Goal: Task Accomplishment & Management: Complete application form

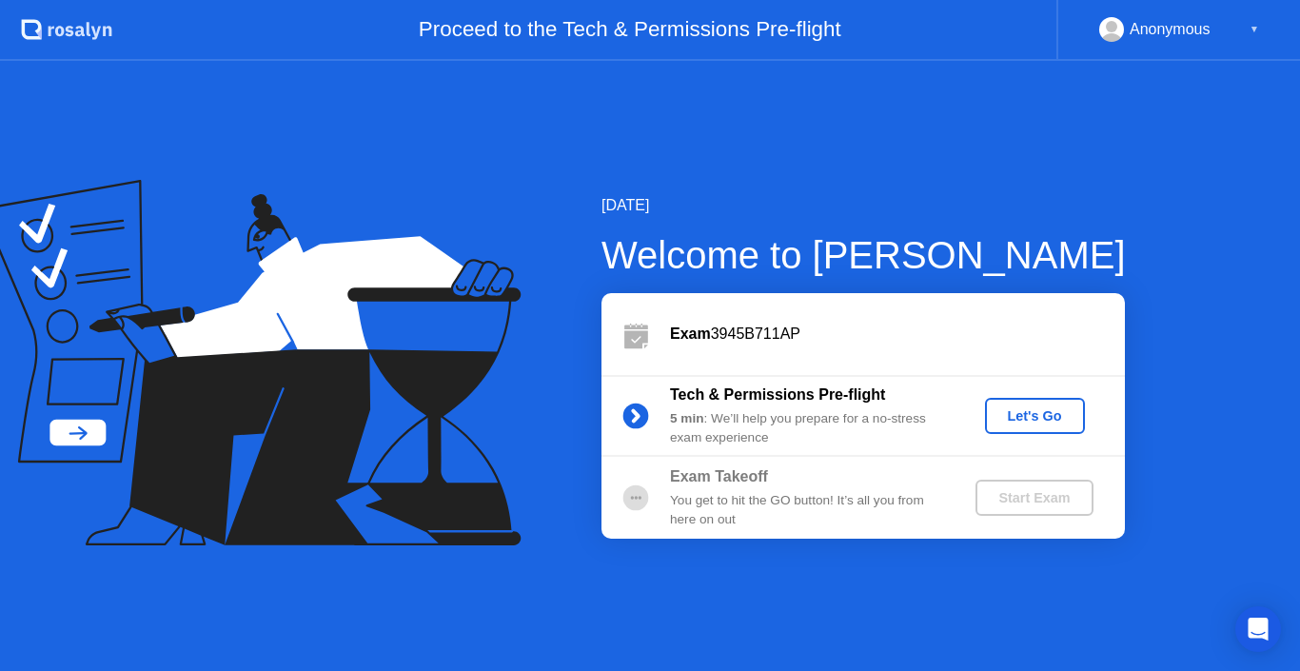
click at [1044, 404] on button "Let's Go" at bounding box center [1035, 416] width 100 height 36
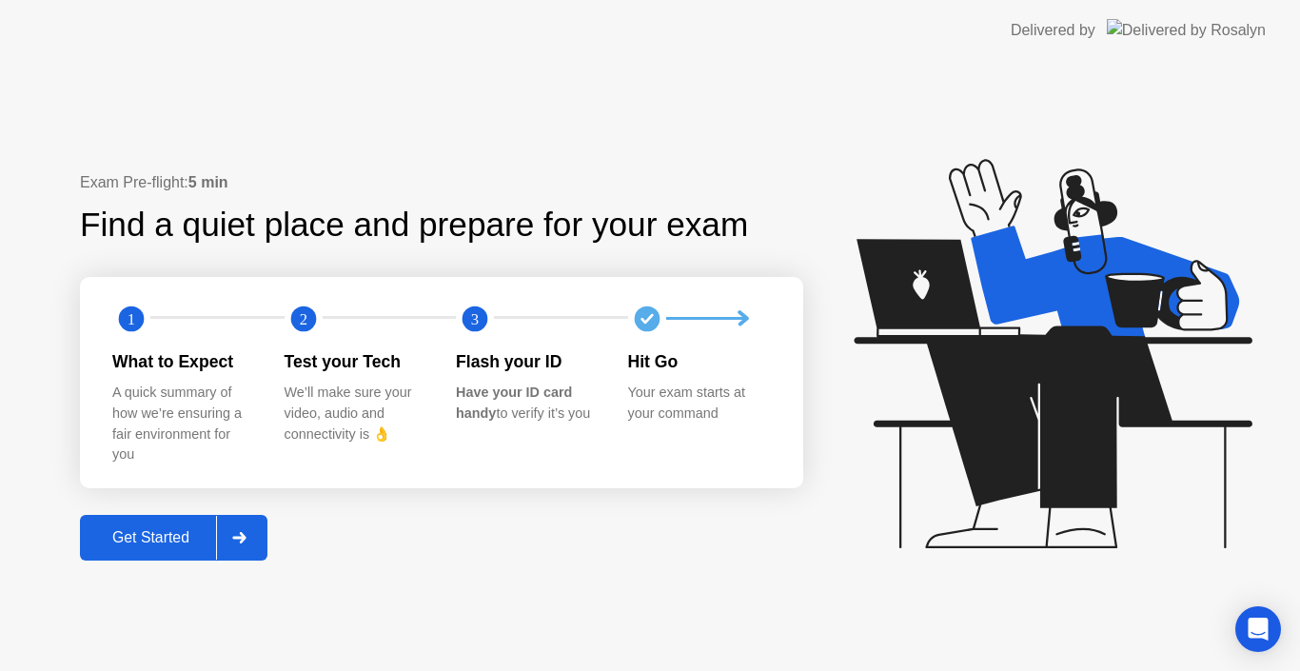
click at [161, 542] on div "Get Started" at bounding box center [151, 537] width 130 height 17
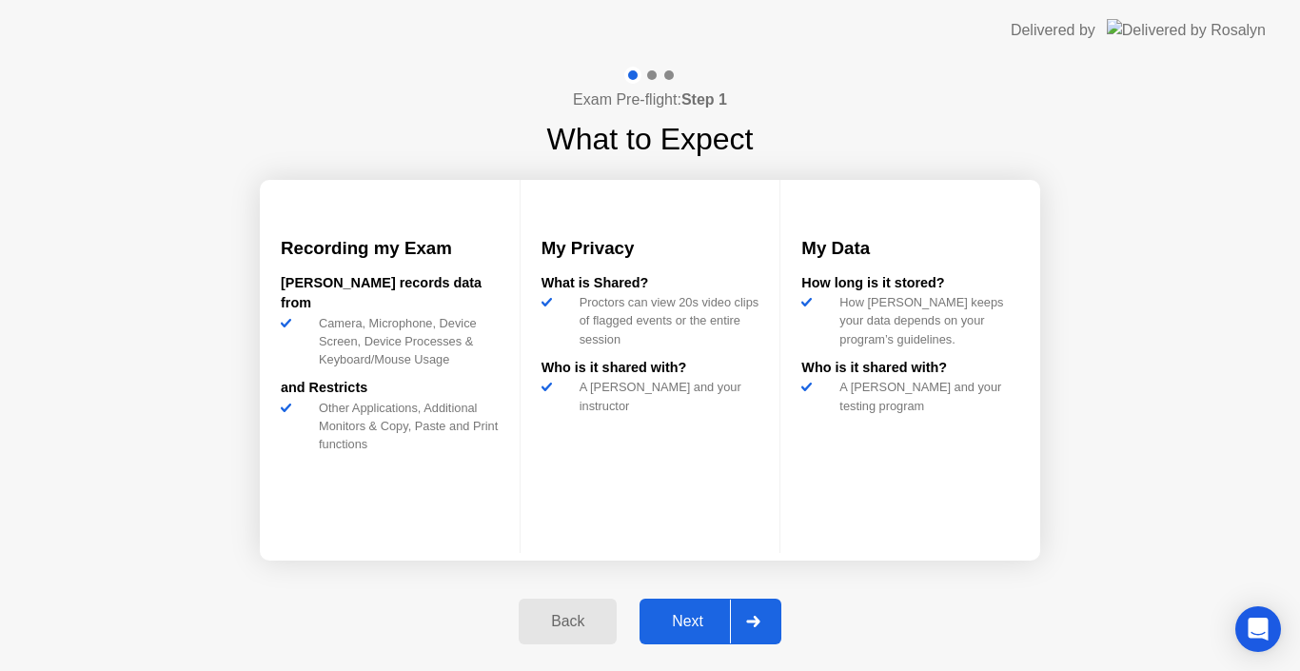
click at [697, 615] on div "Next" at bounding box center [687, 621] width 85 height 17
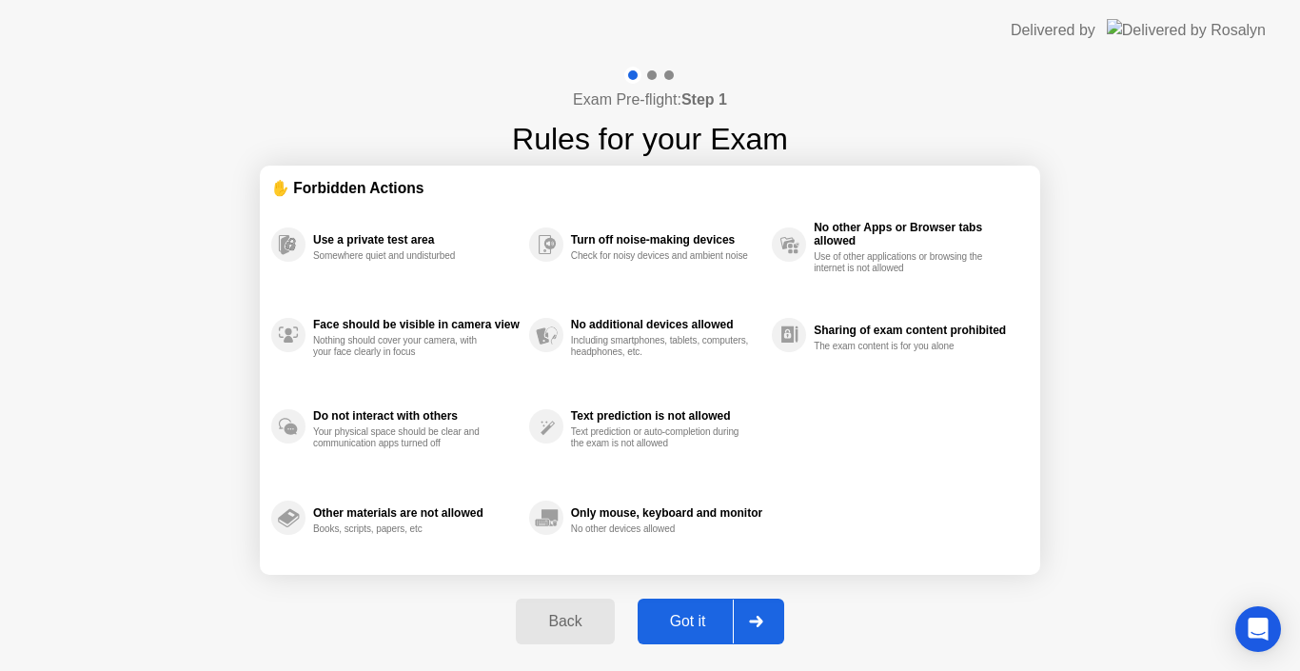
click at [689, 617] on div "Got it" at bounding box center [687, 621] width 89 height 17
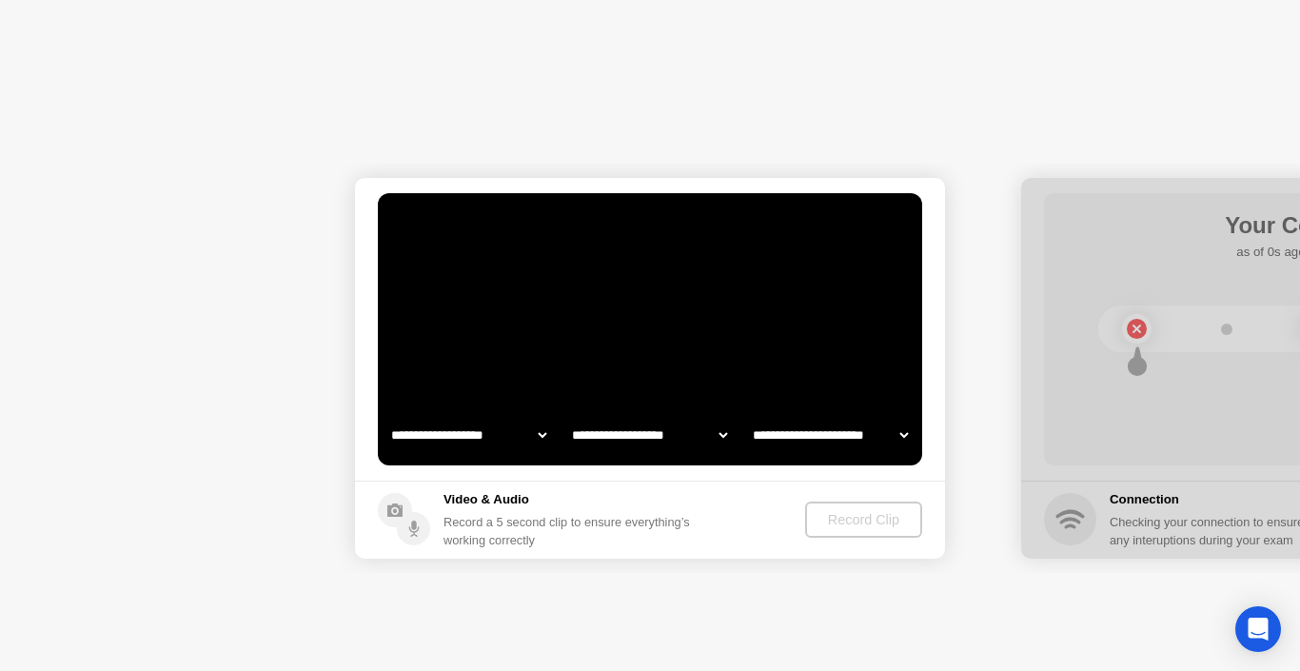
select select "**********"
select select "*******"
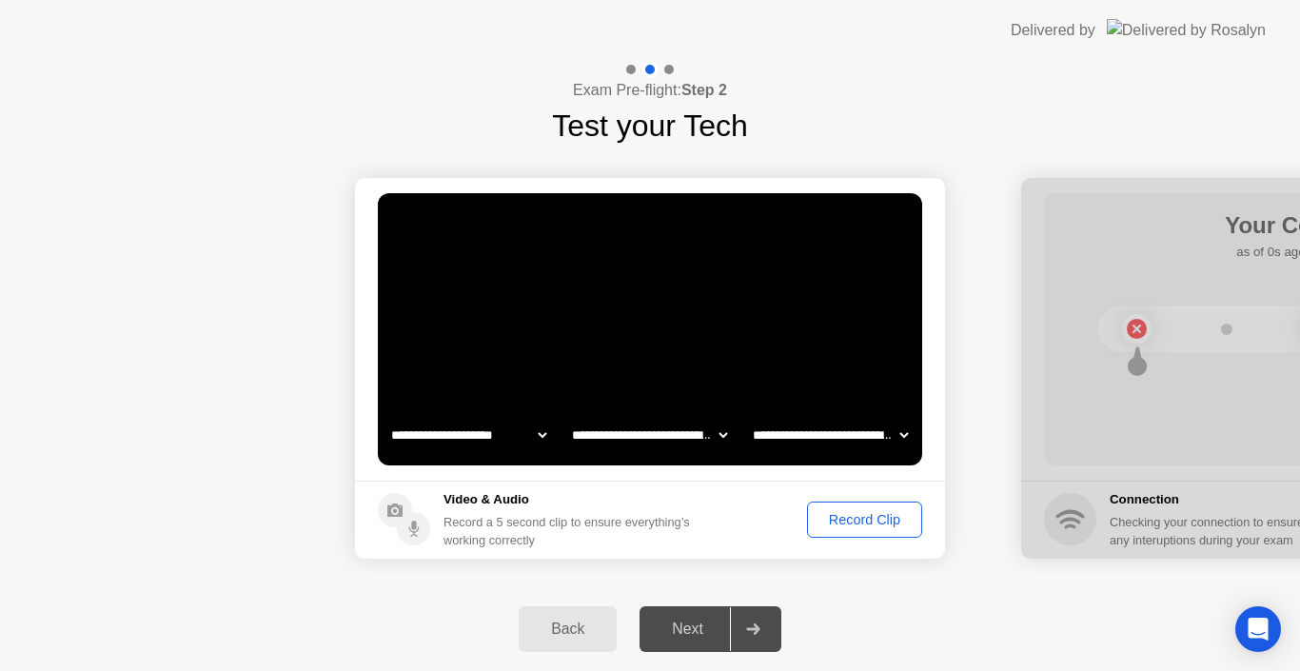
click at [842, 522] on div "Record Clip" at bounding box center [865, 519] width 102 height 15
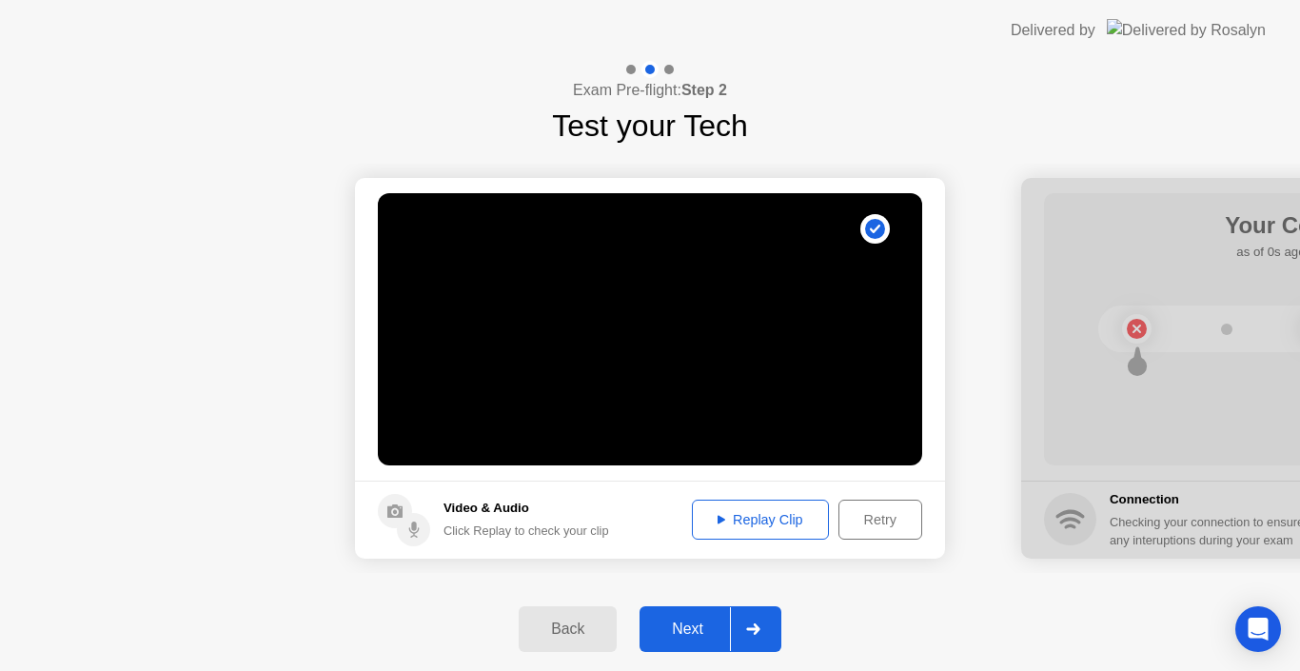
click at [691, 629] on div "Next" at bounding box center [687, 629] width 85 height 17
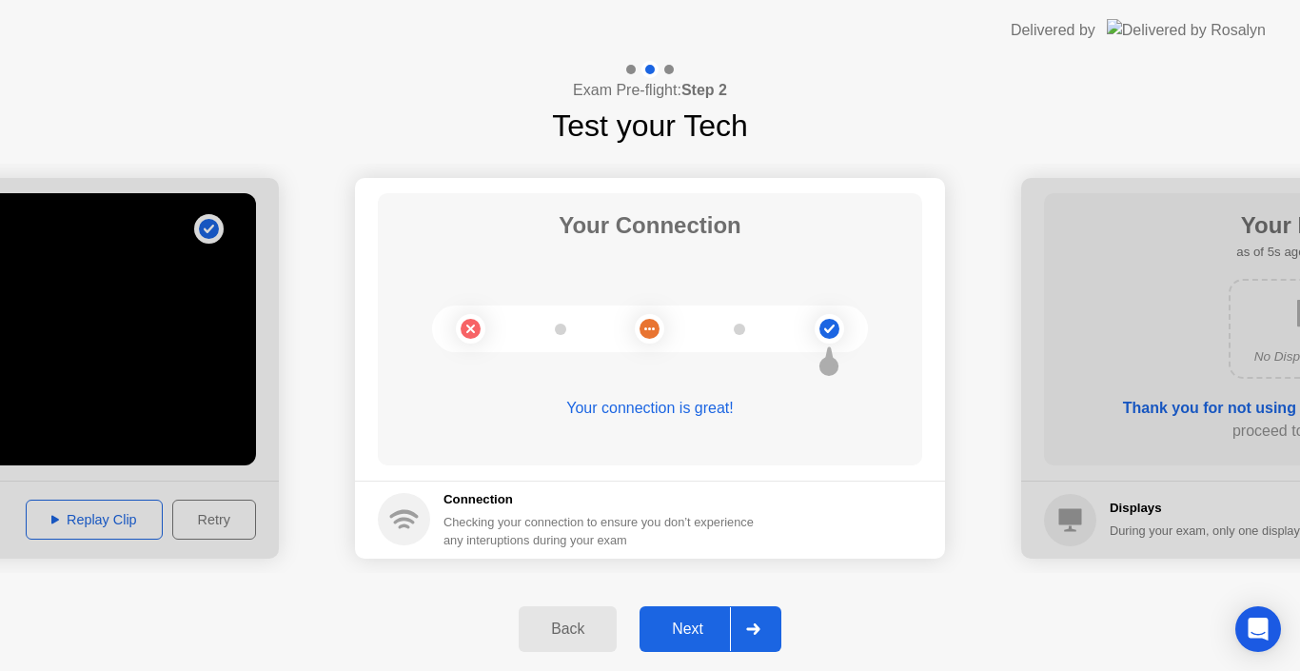
click at [830, 332] on circle at bounding box center [829, 329] width 20 height 20
click at [738, 330] on div at bounding box center [739, 329] width 11 height 11
click at [640, 330] on circle at bounding box center [650, 329] width 20 height 20
click at [564, 334] on div at bounding box center [650, 328] width 436 height 47
click at [819, 336] on circle at bounding box center [830, 329] width 30 height 30
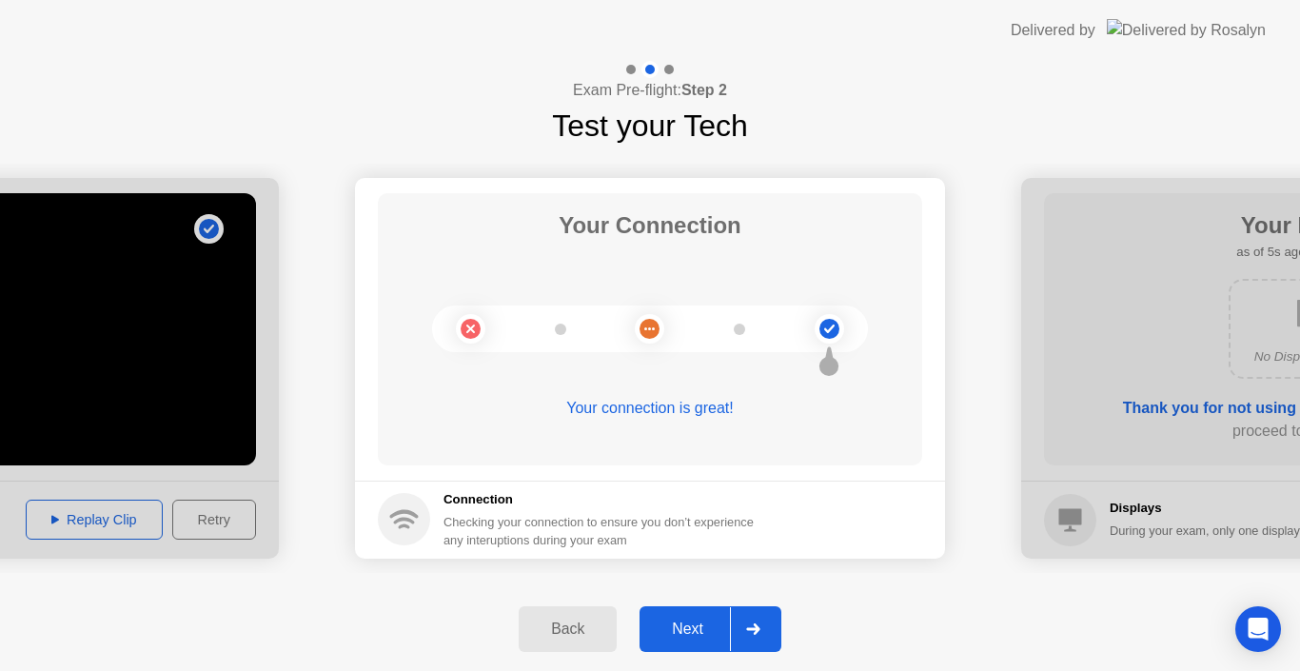
click at [828, 325] on circle at bounding box center [829, 329] width 20 height 20
click at [709, 625] on div "Next" at bounding box center [687, 629] width 85 height 17
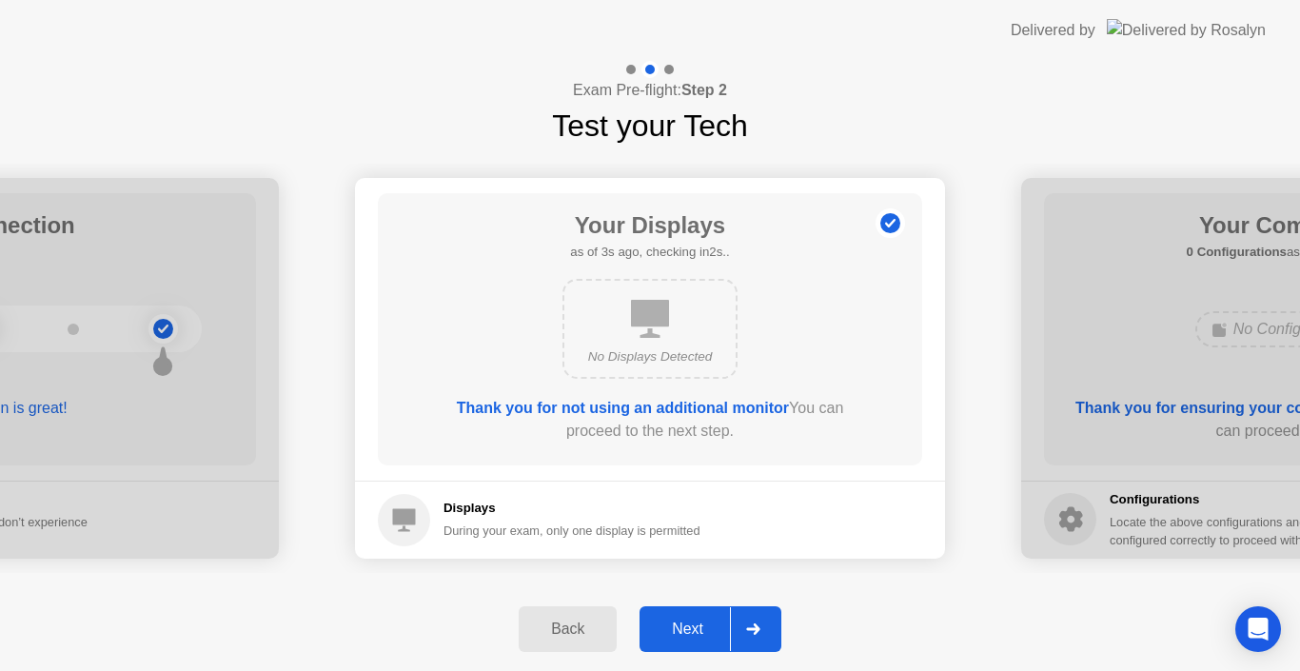
click at [670, 326] on div "No Displays Detected" at bounding box center [649, 329] width 175 height 100
click at [665, 410] on b "Thank you for not using an additional monitor" at bounding box center [623, 408] width 332 height 16
click at [739, 405] on b "Thank you for not using an additional monitor" at bounding box center [623, 408] width 332 height 16
click at [676, 441] on div "Thank you for not using an additional monitor You can proceed to the next step." at bounding box center [650, 420] width 436 height 46
click at [543, 528] on div "During your exam, only one display is permitted" at bounding box center [571, 531] width 257 height 18
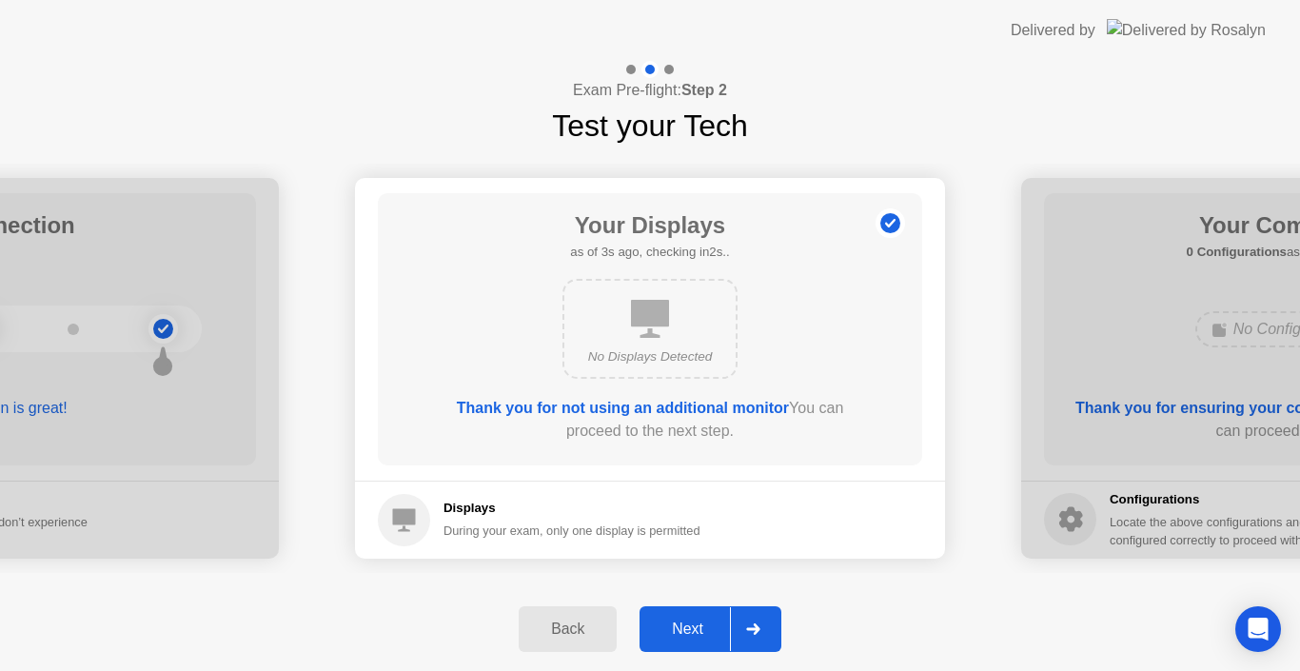
click at [712, 623] on div "Next" at bounding box center [687, 629] width 85 height 17
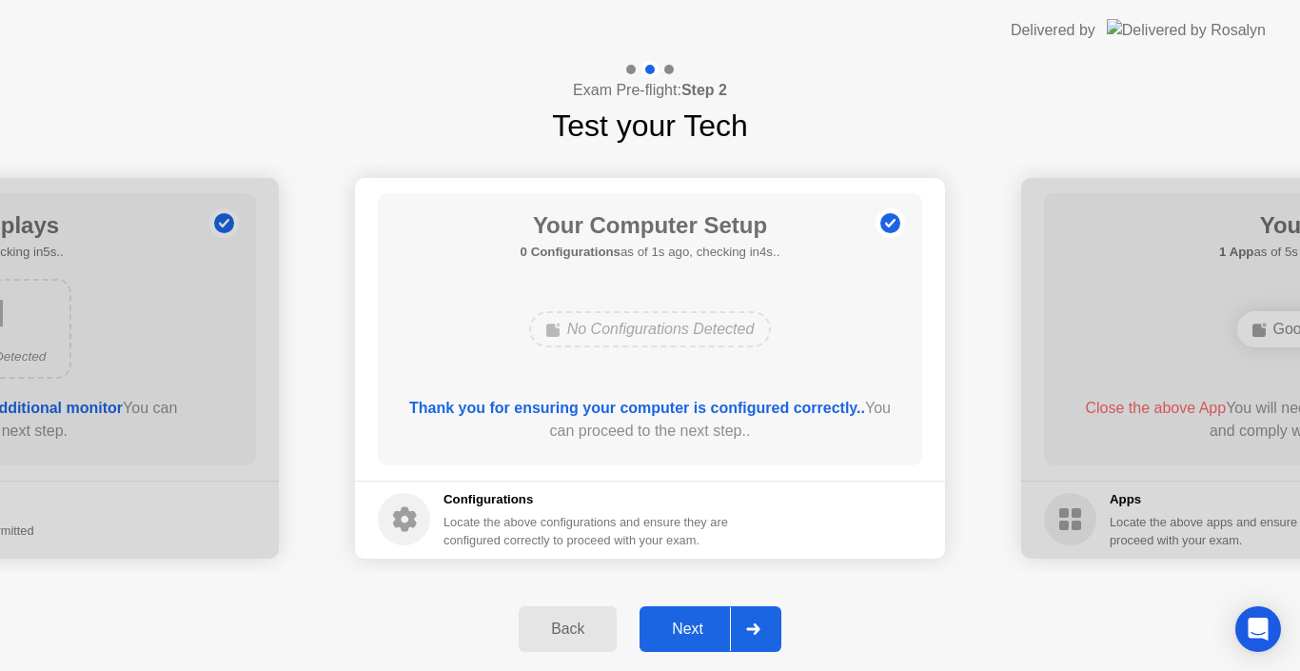
click at [709, 623] on div "Next" at bounding box center [687, 629] width 85 height 17
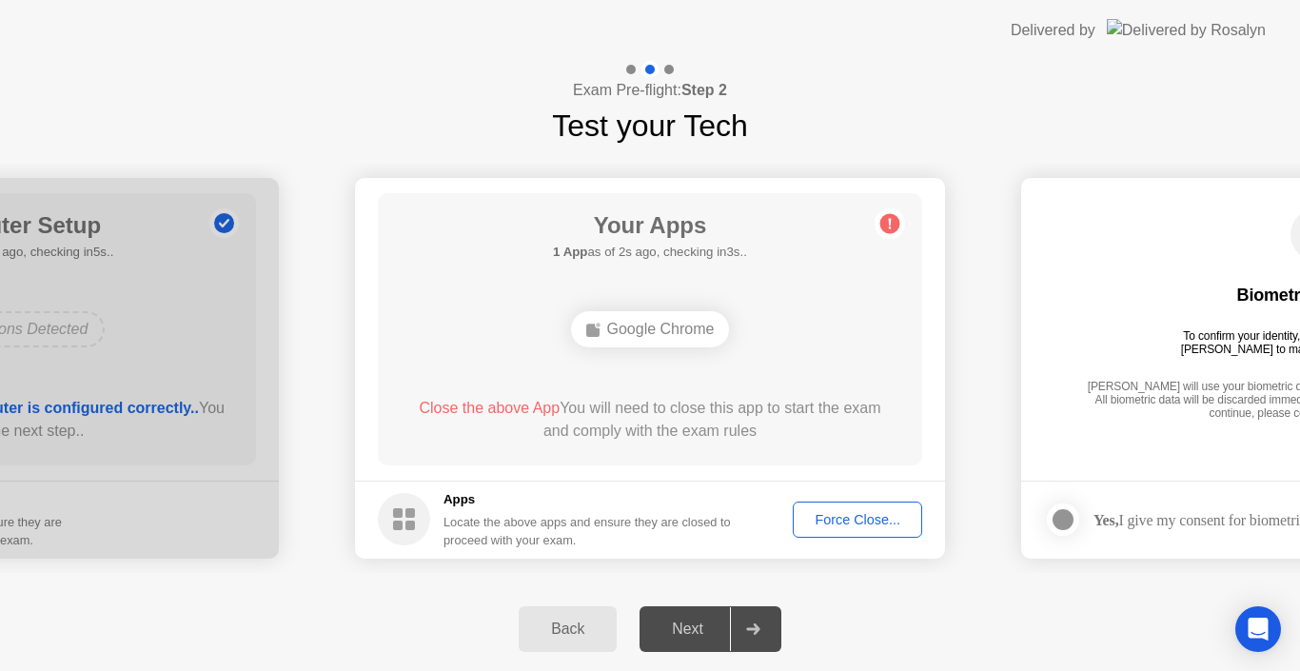
click at [661, 323] on div "Google Chrome" at bounding box center [650, 329] width 159 height 36
click at [691, 625] on div "Next" at bounding box center [687, 629] width 85 height 17
click at [847, 522] on div "Force Close..." at bounding box center [857, 519] width 116 height 15
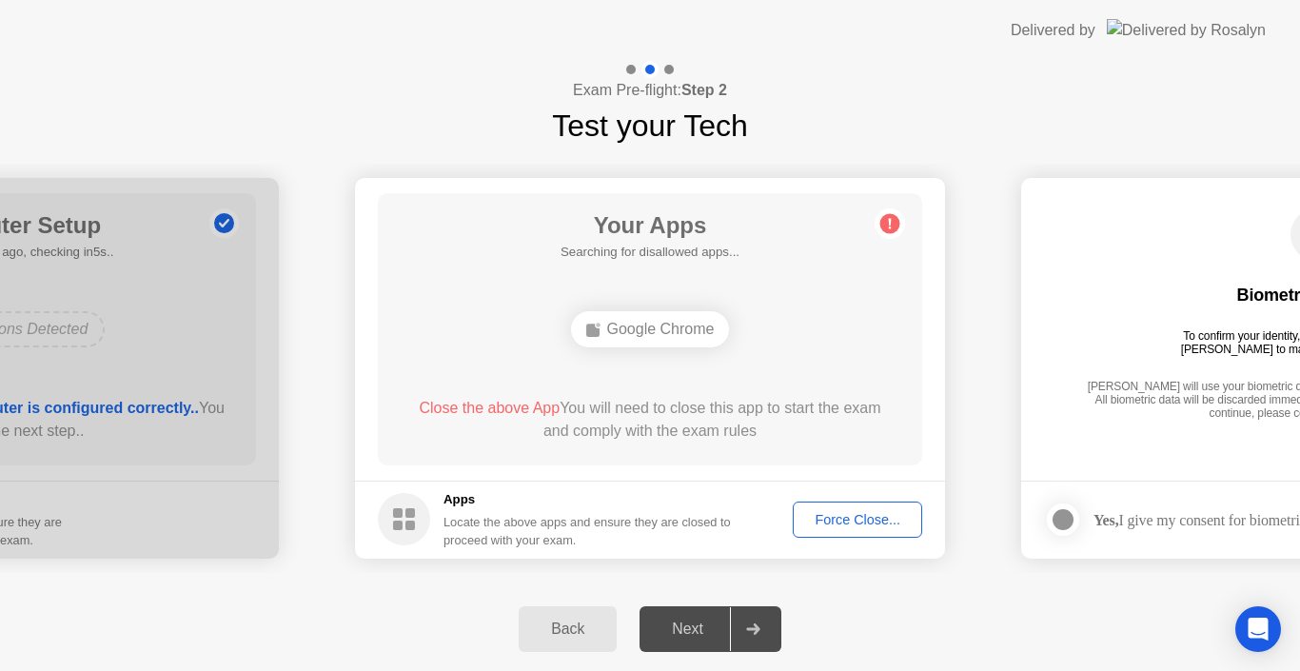
click at [700, 323] on div "Google Chrome" at bounding box center [650, 329] width 159 height 36
click at [847, 522] on div "Force Close..." at bounding box center [857, 519] width 116 height 15
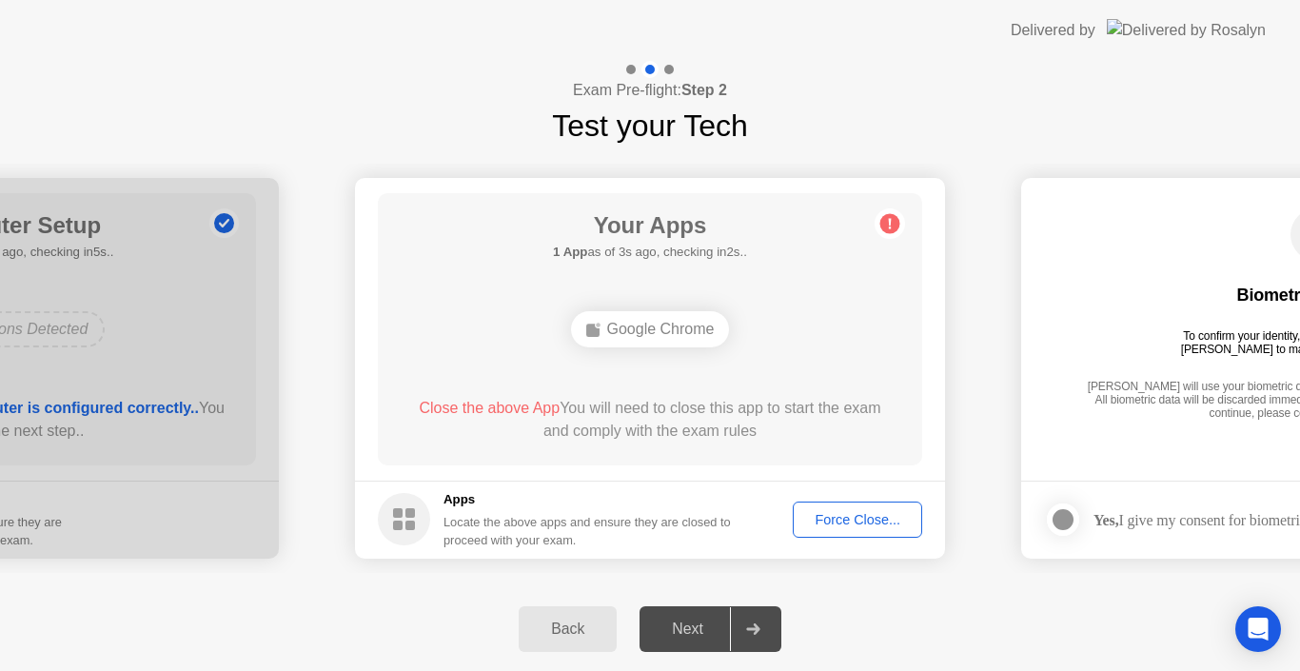
click at [699, 627] on div "Next" at bounding box center [687, 629] width 85 height 17
click at [863, 521] on div "Force Close..." at bounding box center [857, 519] width 116 height 15
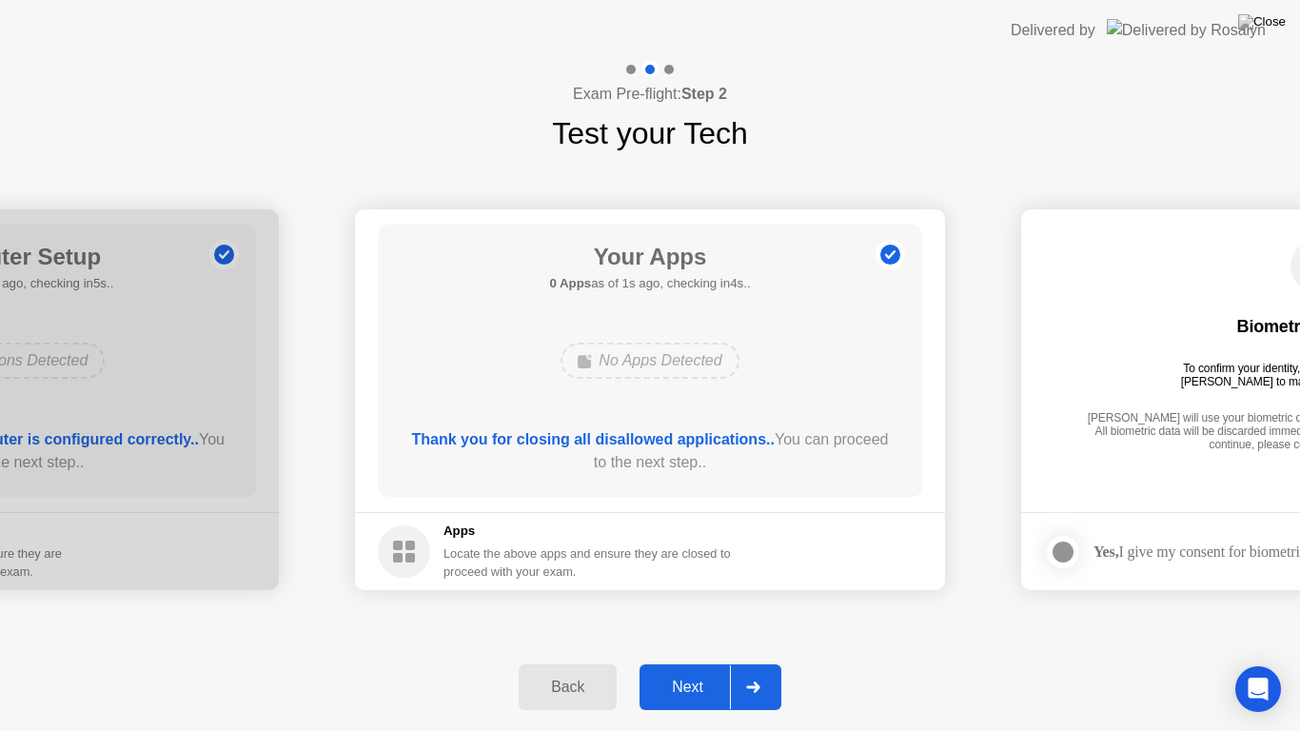
click at [694, 670] on div "Next" at bounding box center [687, 687] width 85 height 17
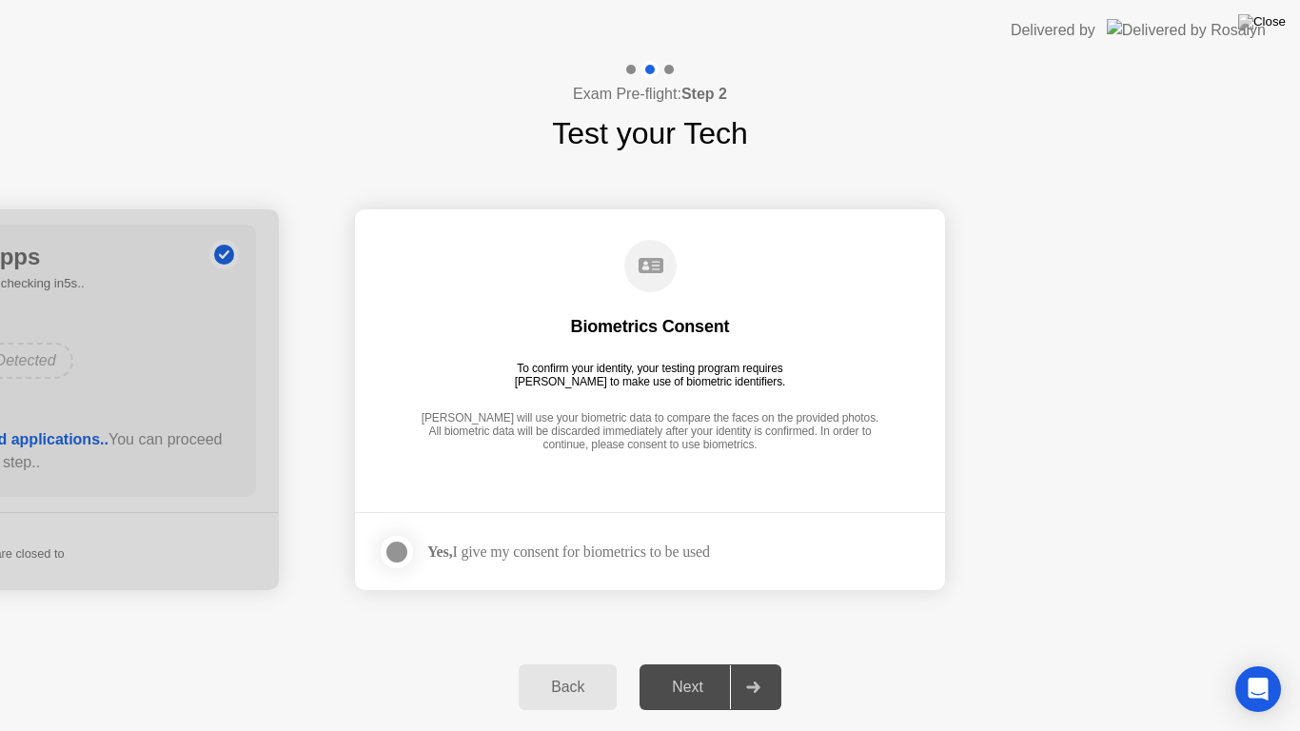
click at [643, 333] on div "Biometrics Consent" at bounding box center [650, 326] width 159 height 23
click at [643, 306] on div "Biometrics Consent To confirm your identity, your testing program requires [PER…" at bounding box center [650, 347] width 544 height 245
click at [652, 326] on div "Biometrics Consent" at bounding box center [650, 326] width 159 height 23
click at [654, 347] on div "Biometrics Consent To confirm your identity, your testing program requires [PER…" at bounding box center [650, 347] width 544 height 245
click at [614, 560] on div "Yes, I give my consent for biometrics to be used" at bounding box center [544, 552] width 332 height 38
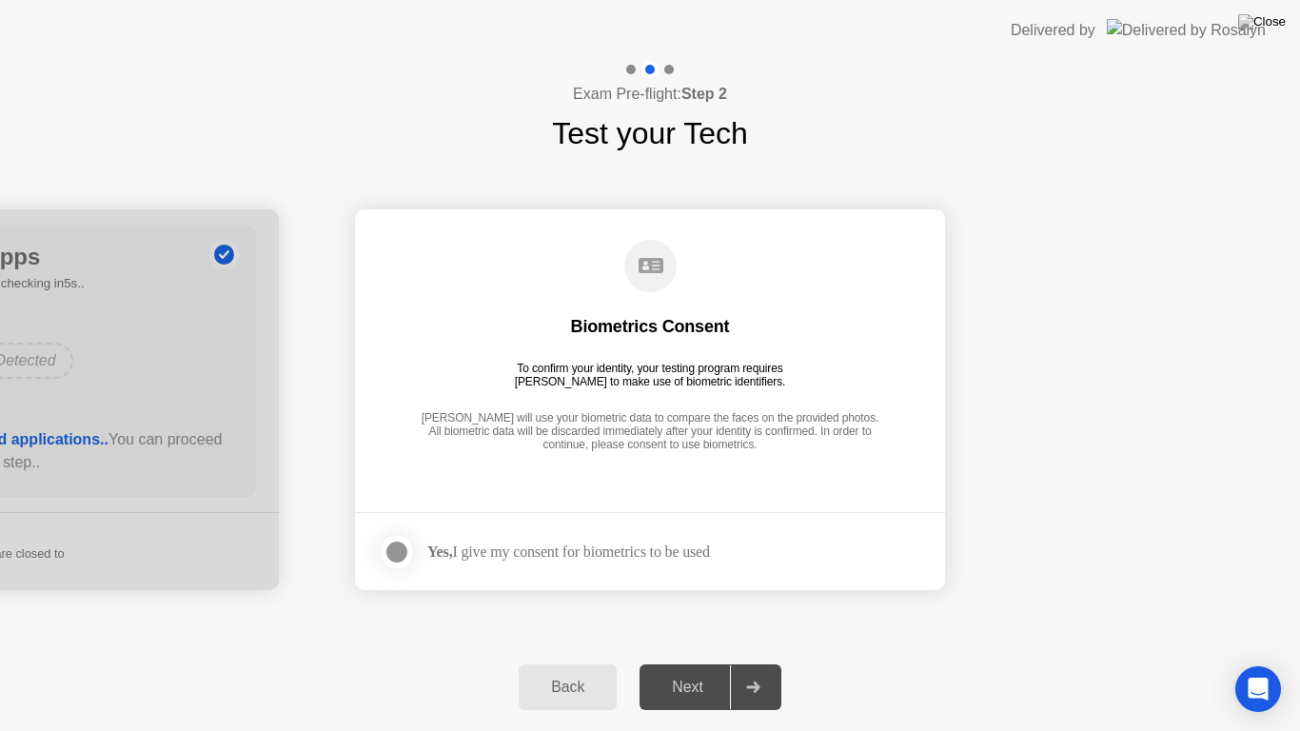
click at [647, 257] on circle at bounding box center [650, 266] width 52 height 52
click at [654, 352] on div "Biometrics Consent To confirm your identity, your testing program requires [PER…" at bounding box center [650, 347] width 544 height 245
click at [395, 550] on div at bounding box center [396, 552] width 23 height 23
click at [542, 670] on div "Back" at bounding box center [567, 687] width 87 height 17
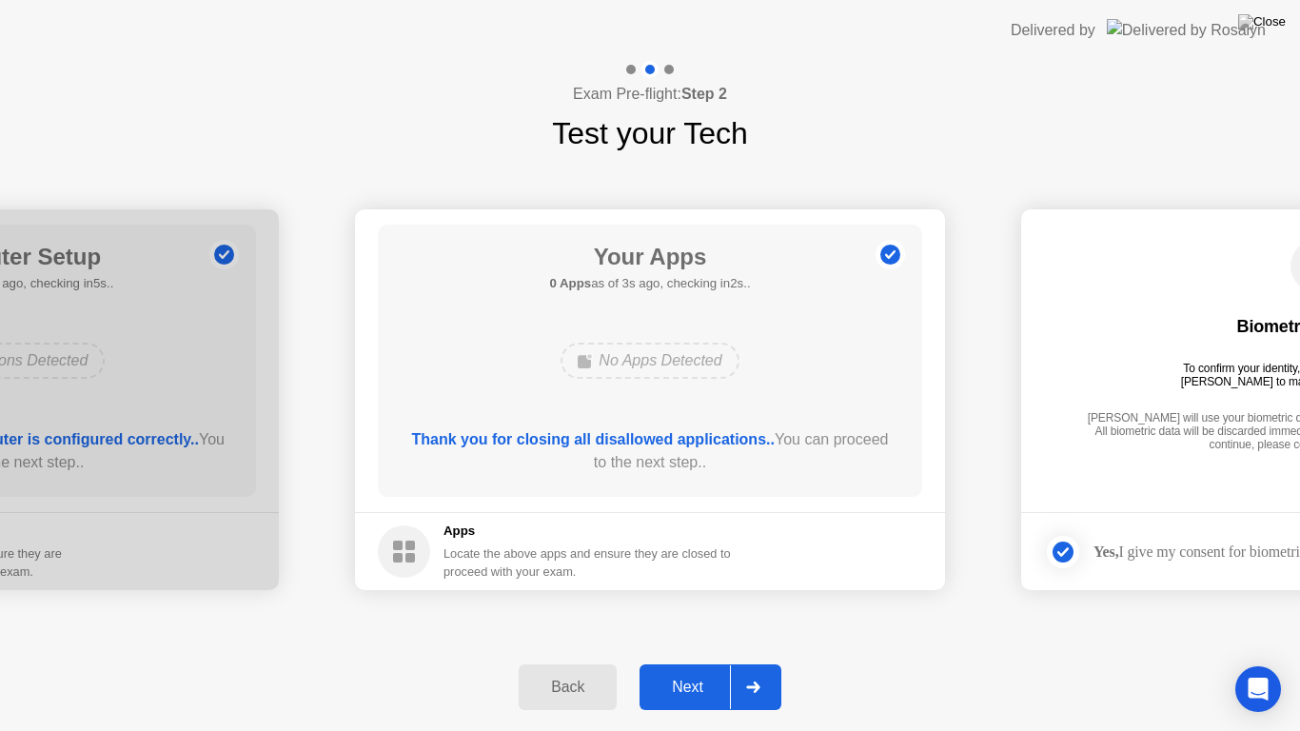
click at [560, 670] on div "Back" at bounding box center [567, 687] width 87 height 17
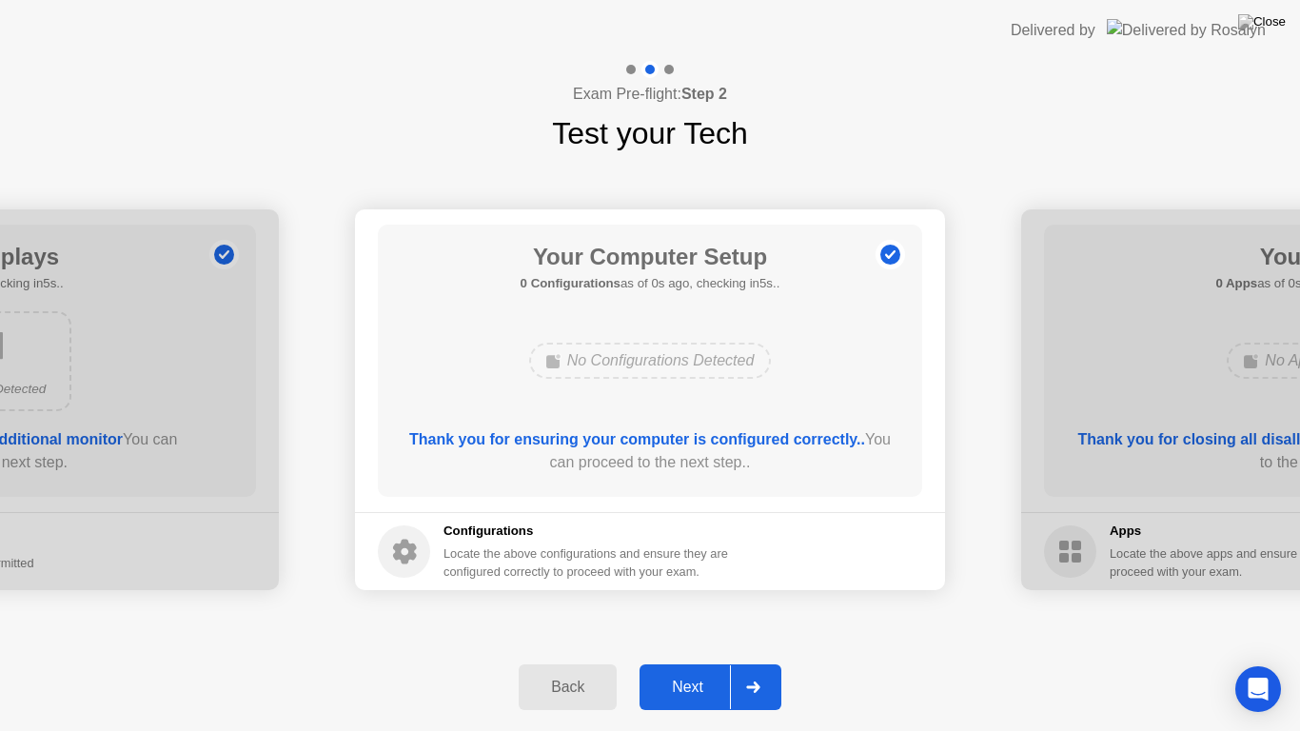
click at [499, 532] on h5 "Configurations" at bounding box center [587, 531] width 288 height 19
click at [544, 670] on div "Back" at bounding box center [567, 687] width 87 height 17
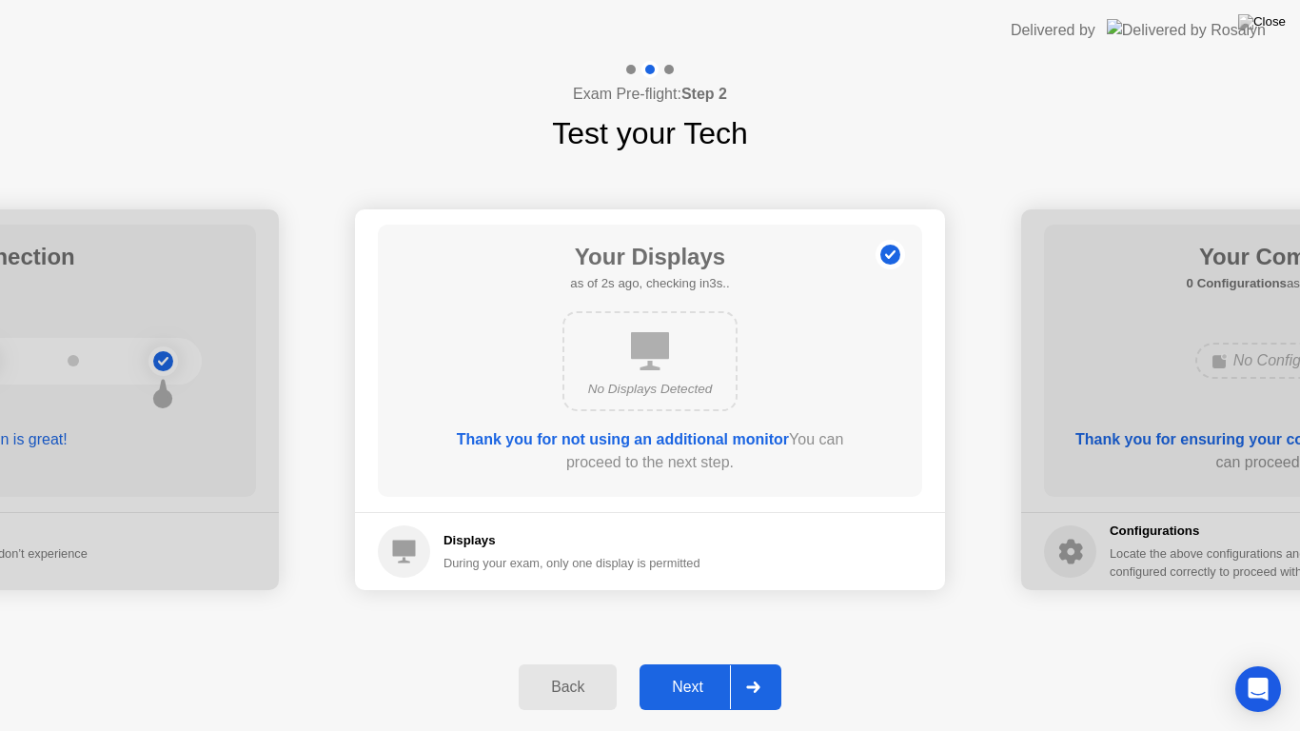
click at [564, 670] on div "Back" at bounding box center [567, 687] width 87 height 17
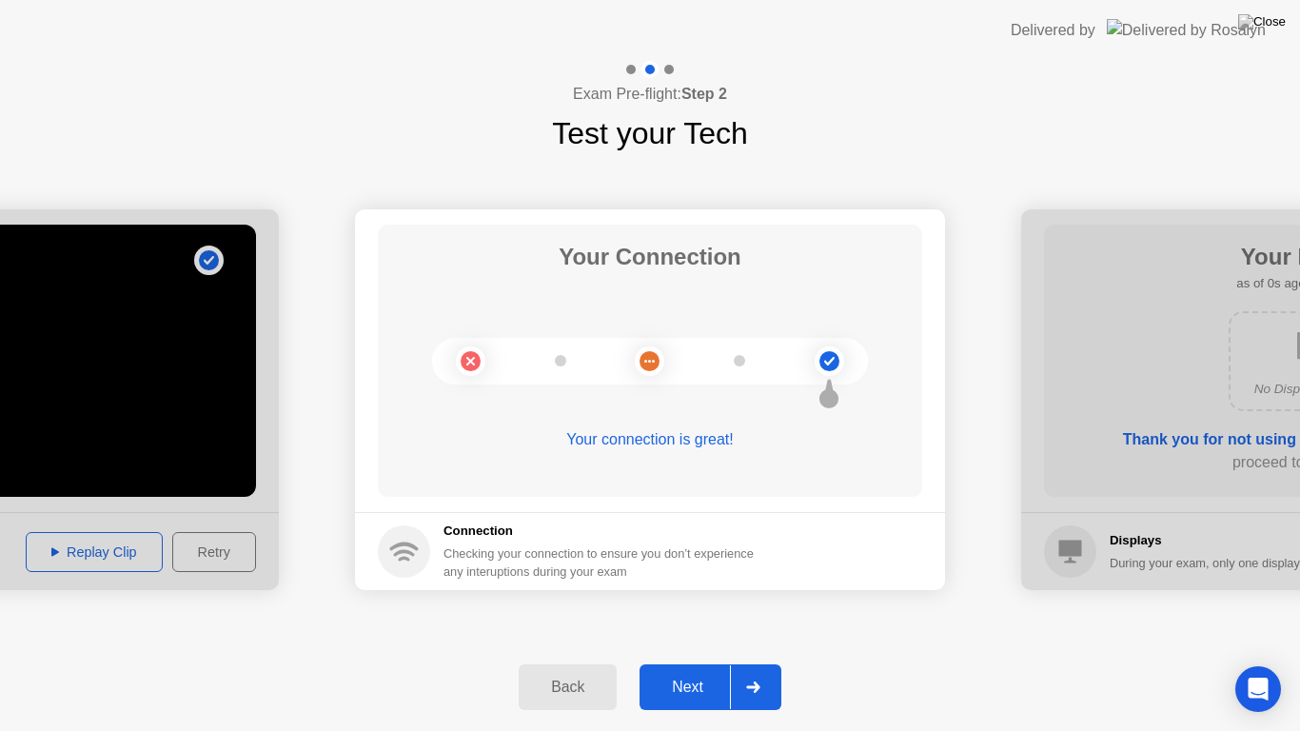
click at [700, 670] on div "Next" at bounding box center [687, 687] width 85 height 17
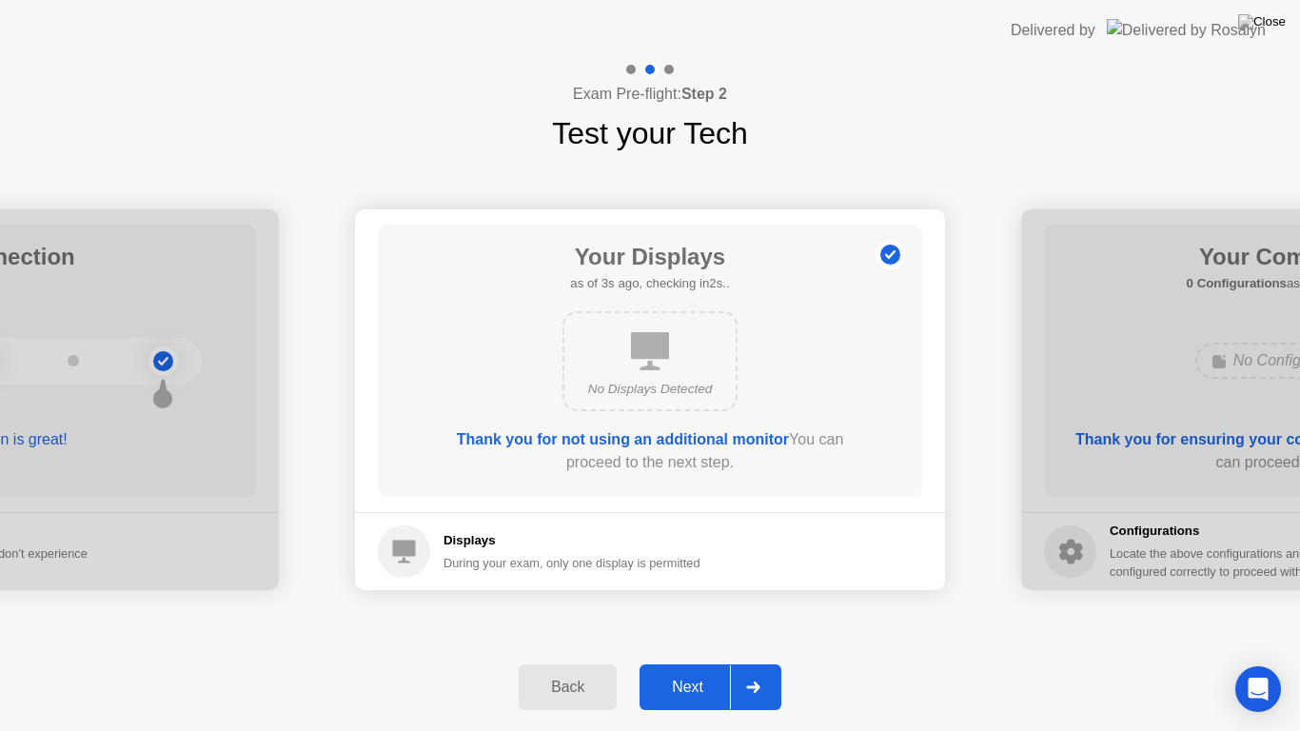
click at [699, 670] on div "Next" at bounding box center [687, 687] width 85 height 17
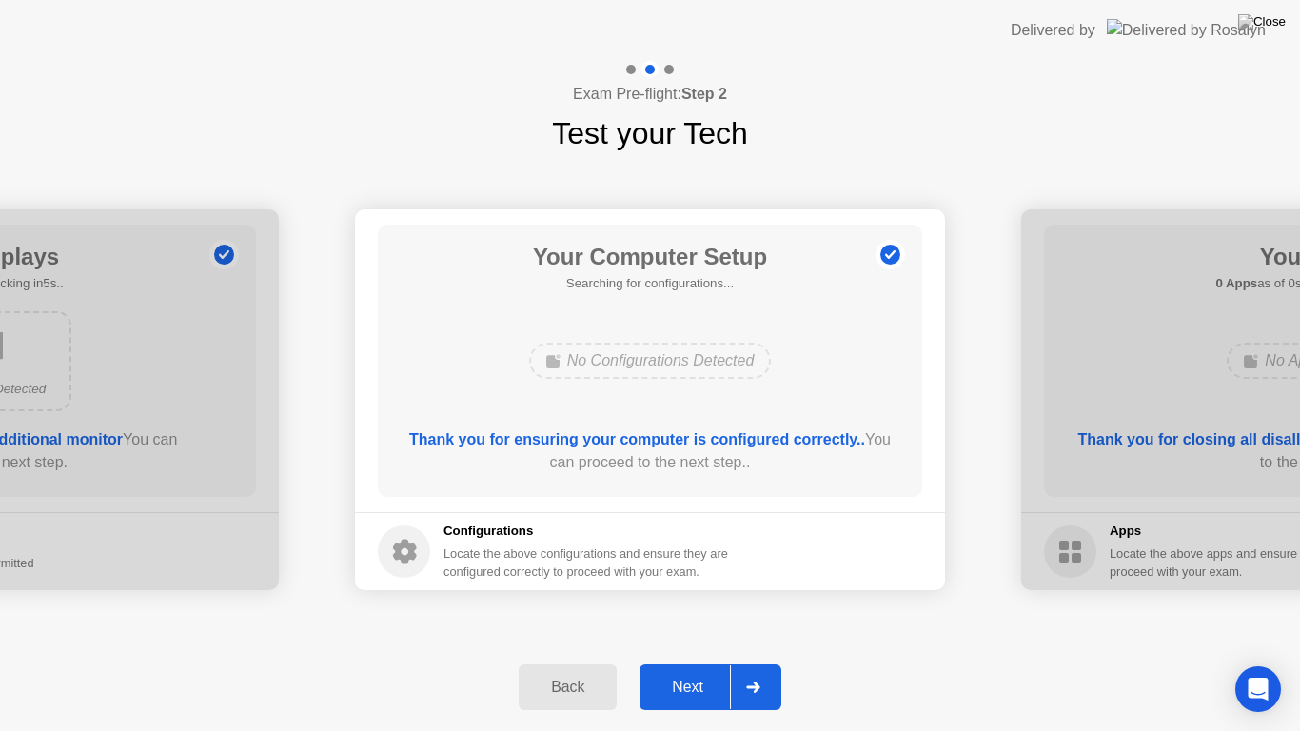
click at [699, 670] on div "Next" at bounding box center [687, 687] width 85 height 17
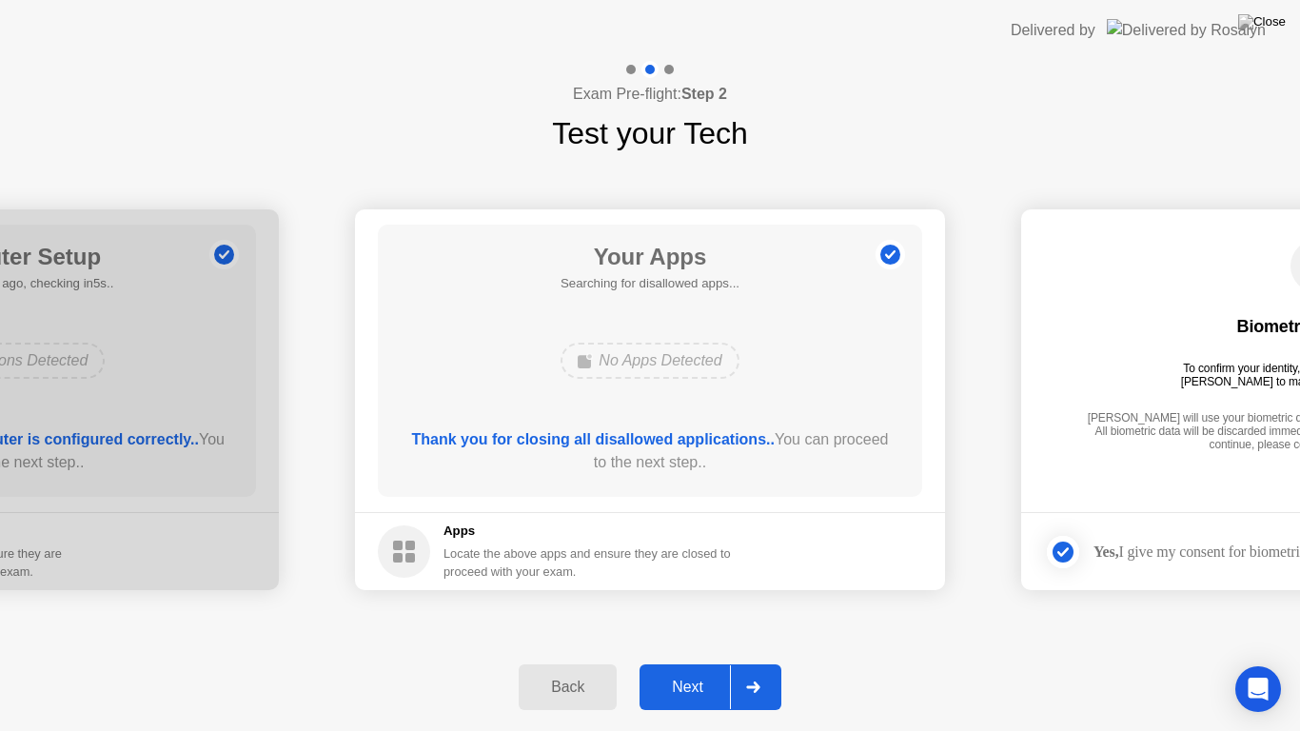
click at [699, 670] on div "Next" at bounding box center [687, 687] width 85 height 17
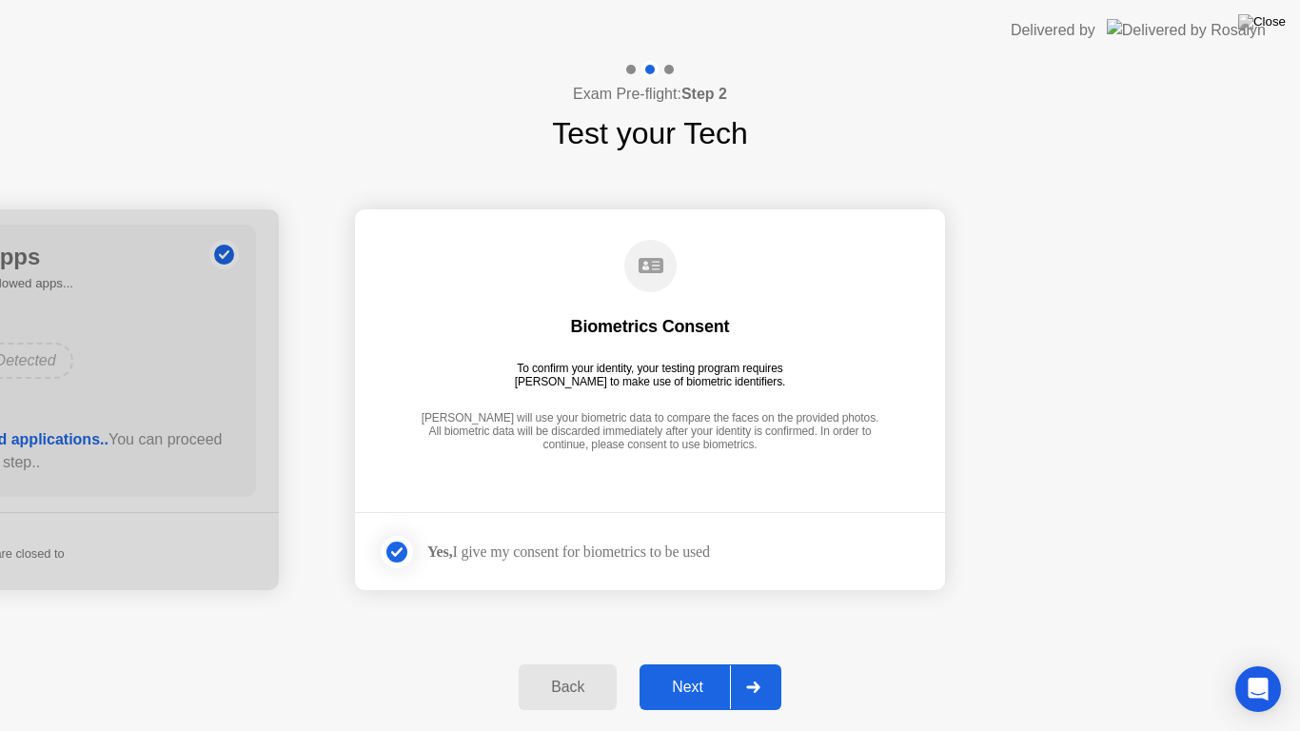
click at [684, 670] on div "Next" at bounding box center [687, 687] width 85 height 17
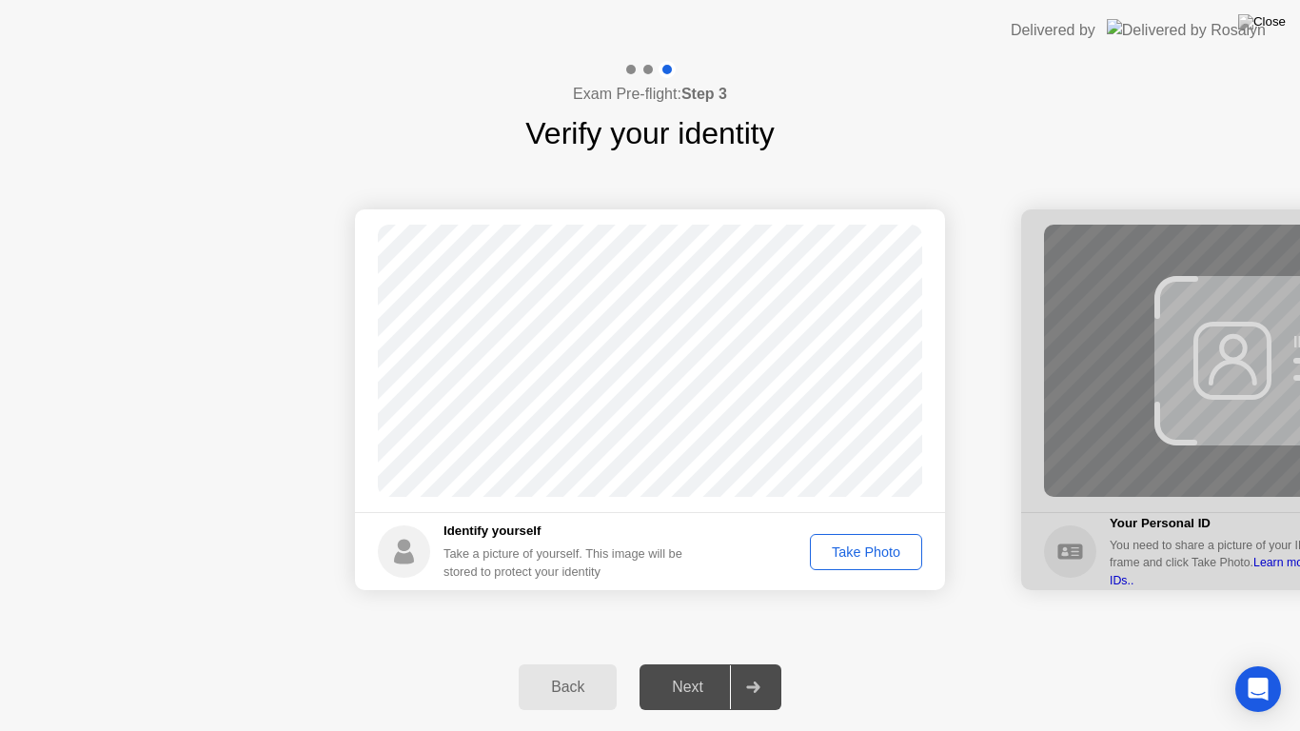
click at [857, 544] on div "Take Photo" at bounding box center [866, 551] width 99 height 15
click at [708, 670] on div "Next" at bounding box center [687, 687] width 85 height 17
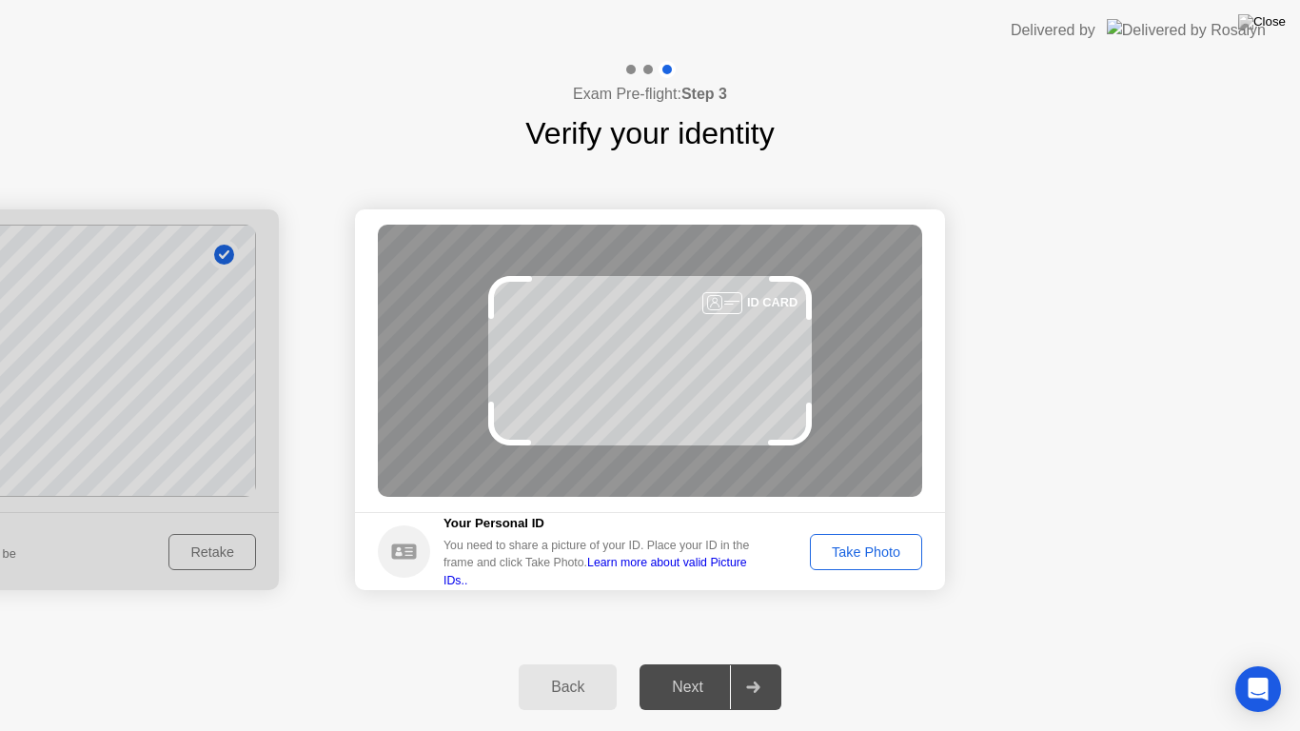
click at [848, 554] on div "Take Photo" at bounding box center [866, 551] width 99 height 15
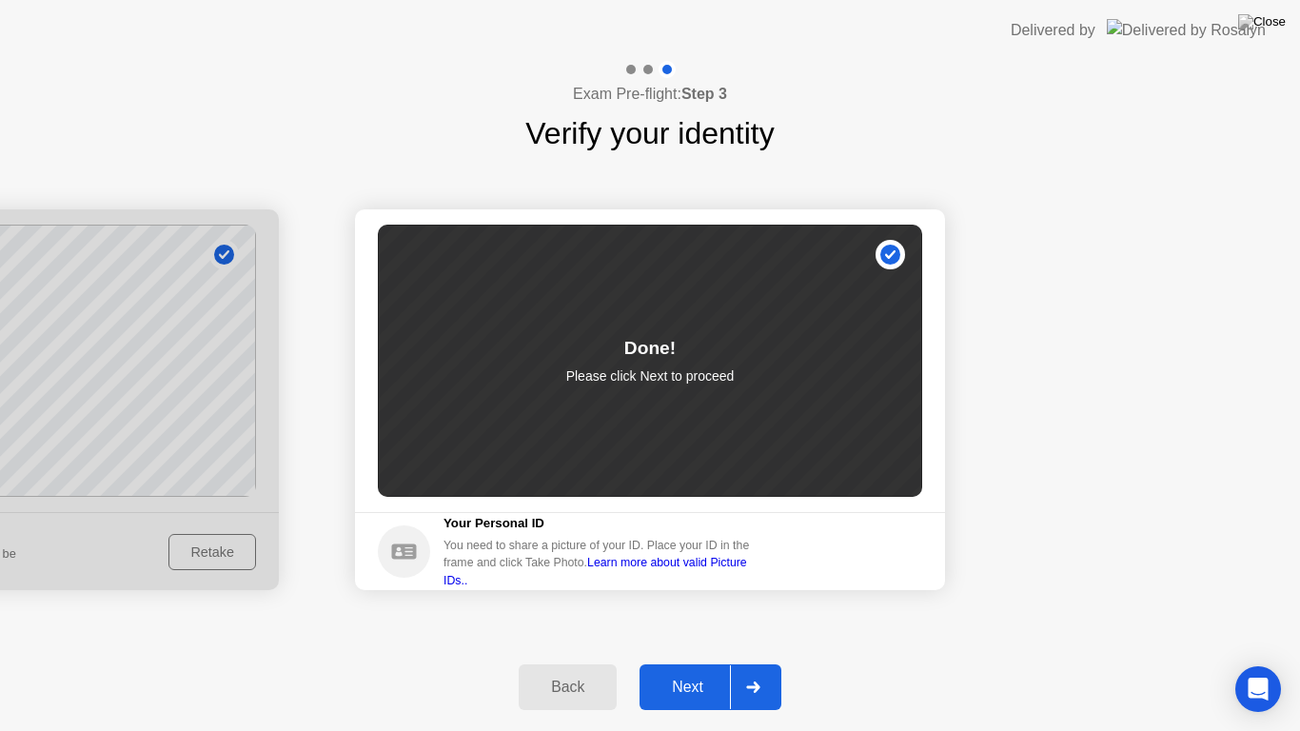
click at [568, 670] on div "Back" at bounding box center [567, 687] width 87 height 17
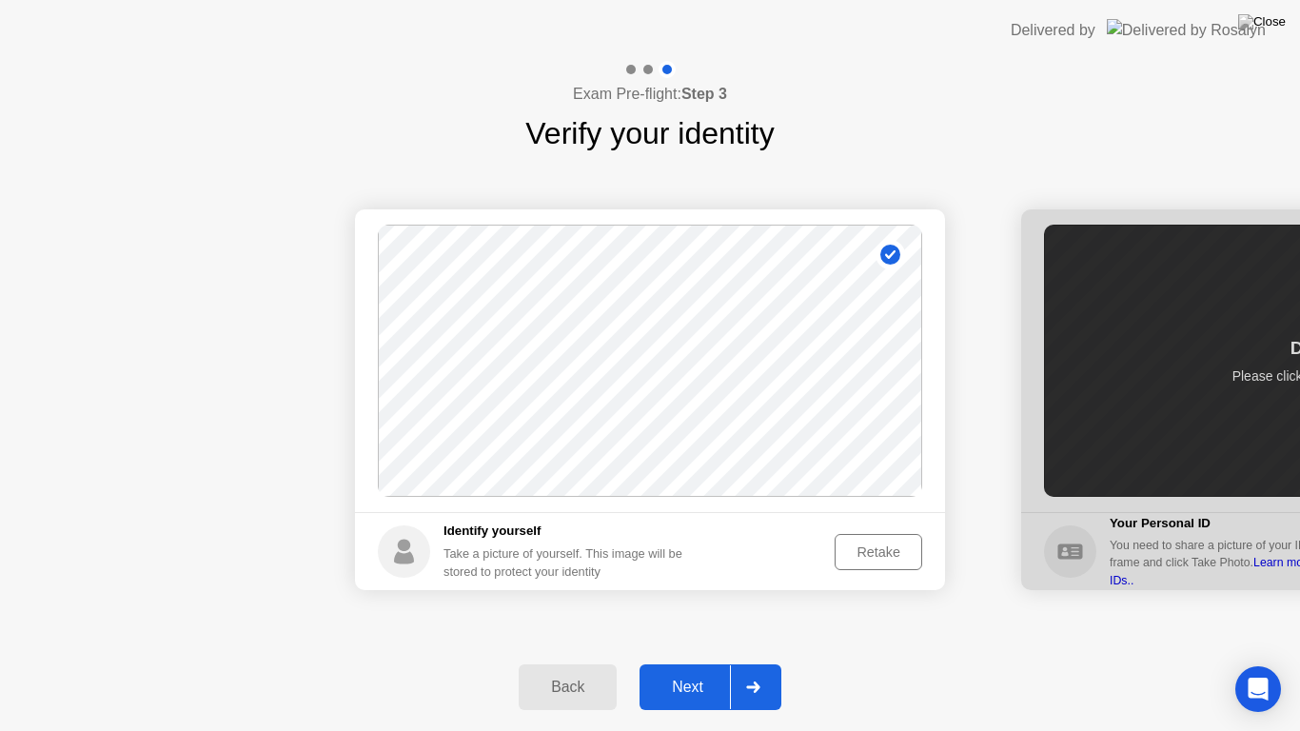
click at [701, 670] on div "Next" at bounding box center [687, 687] width 85 height 17
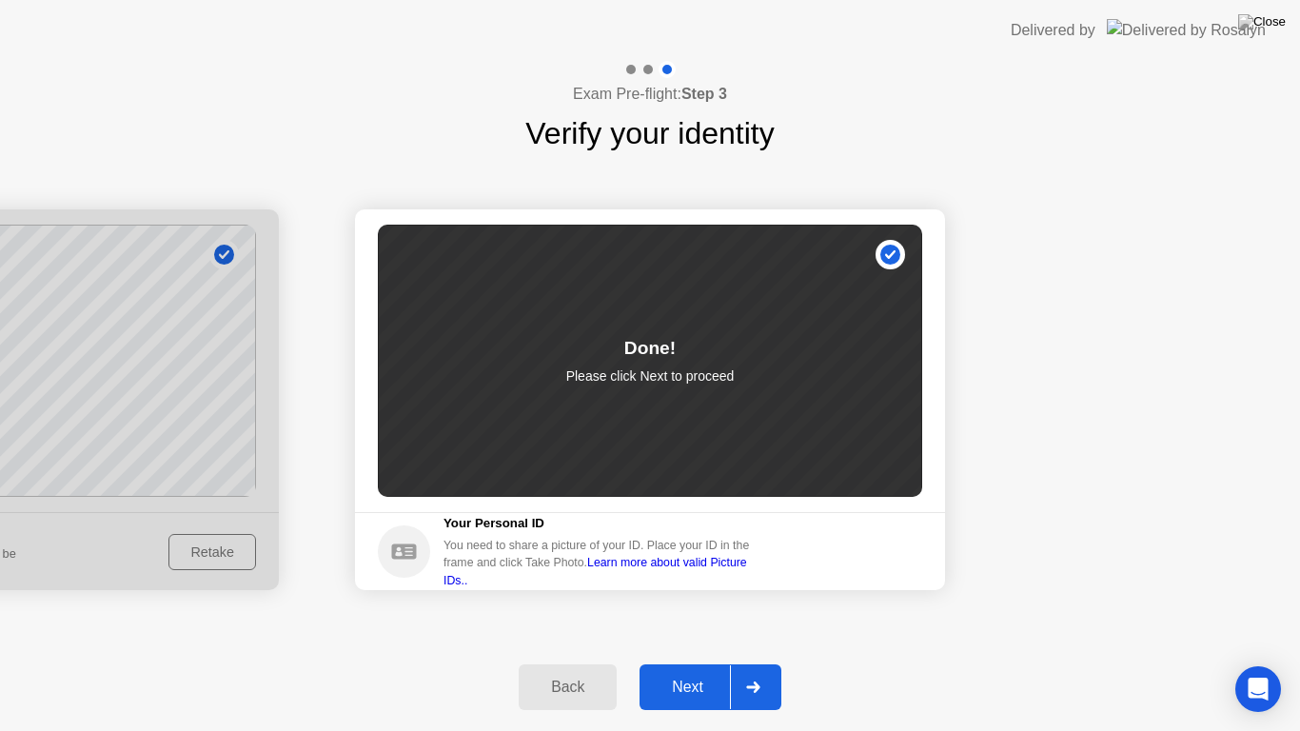
click at [710, 670] on div "Next" at bounding box center [687, 687] width 85 height 17
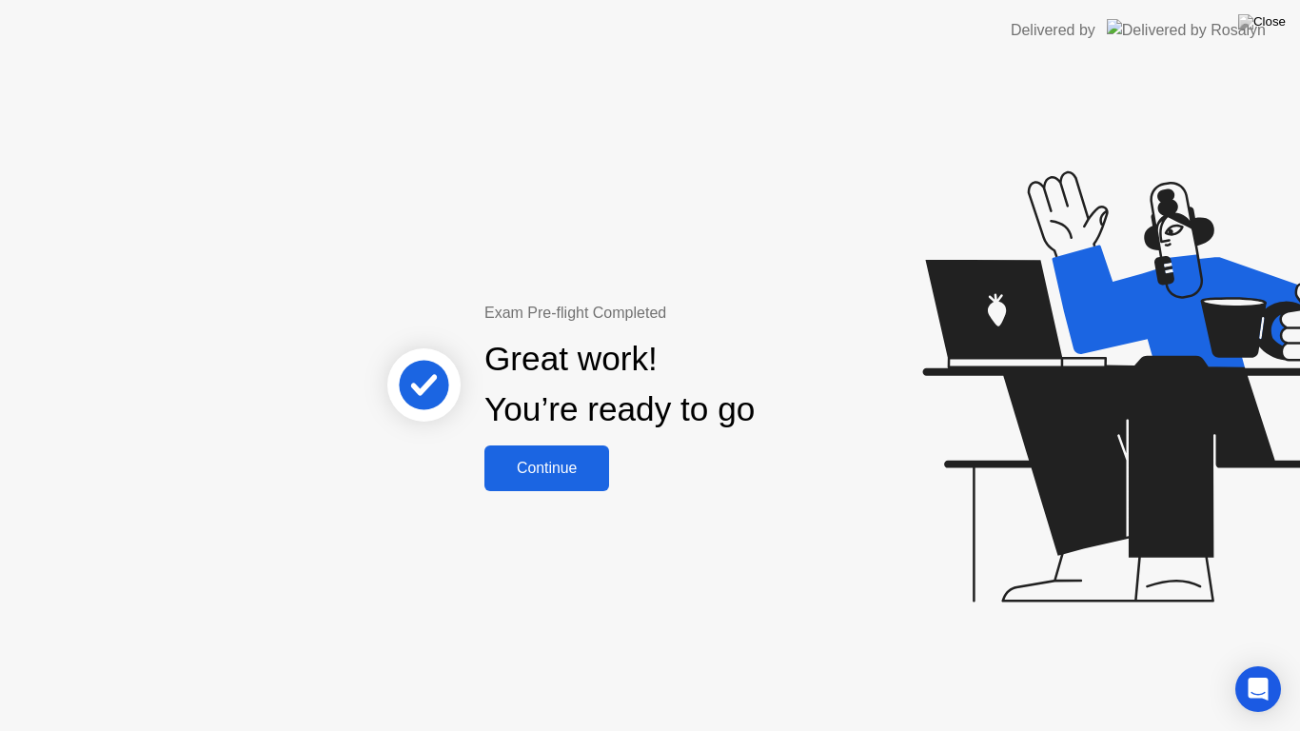
click at [563, 460] on div "Continue" at bounding box center [546, 468] width 113 height 17
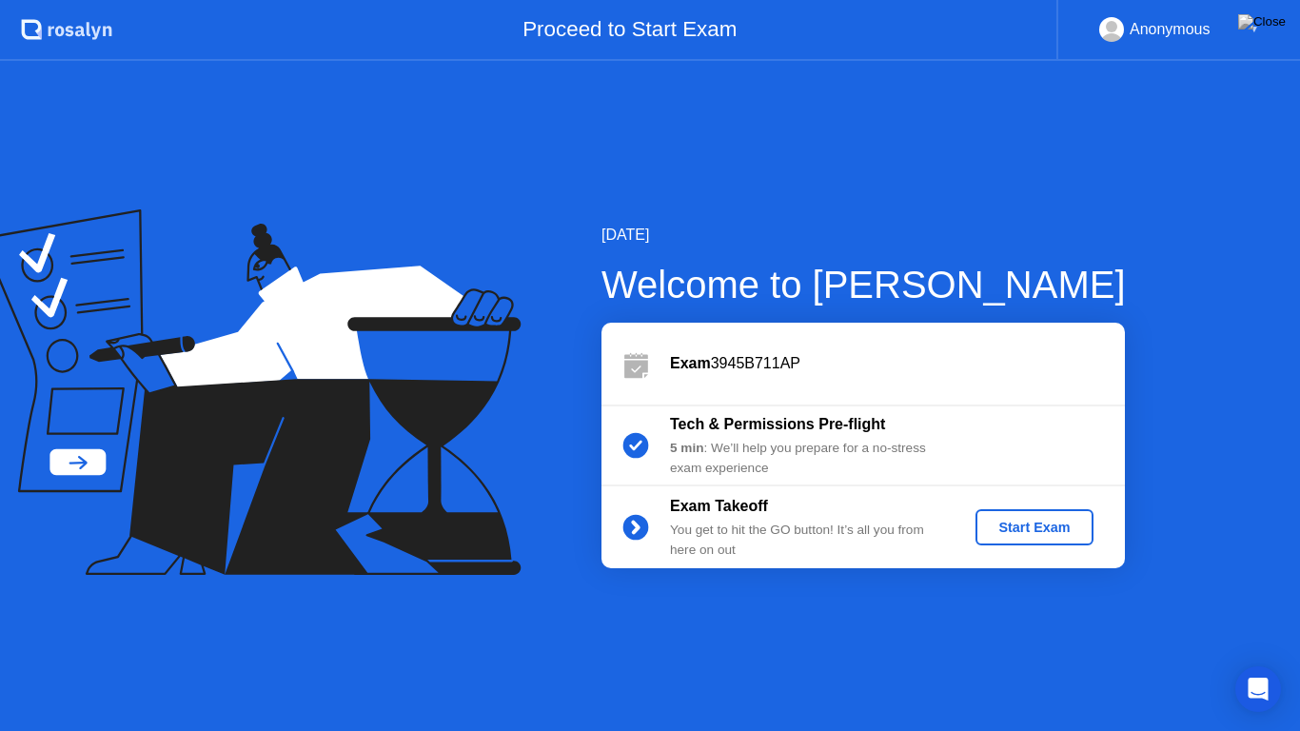
click at [1028, 532] on div "Start Exam" at bounding box center [1034, 527] width 102 height 15
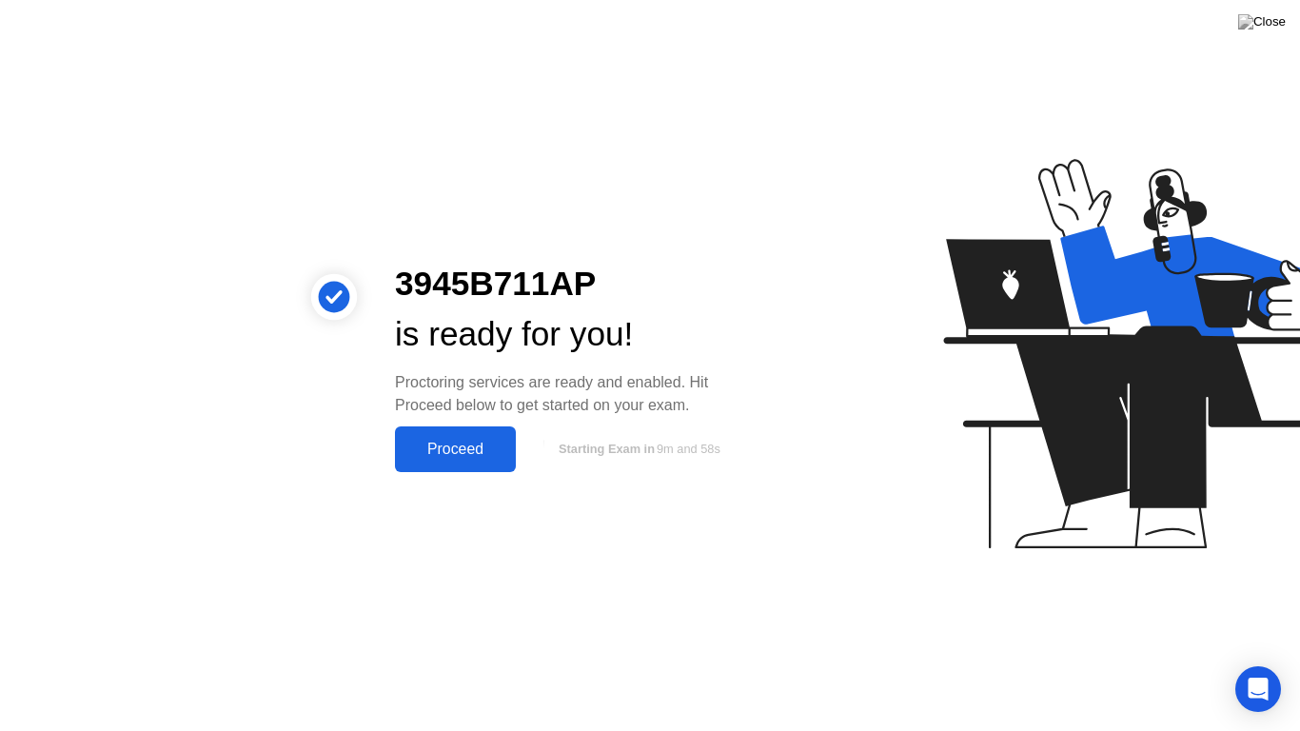
click at [483, 449] on div "Proceed" at bounding box center [455, 449] width 109 height 17
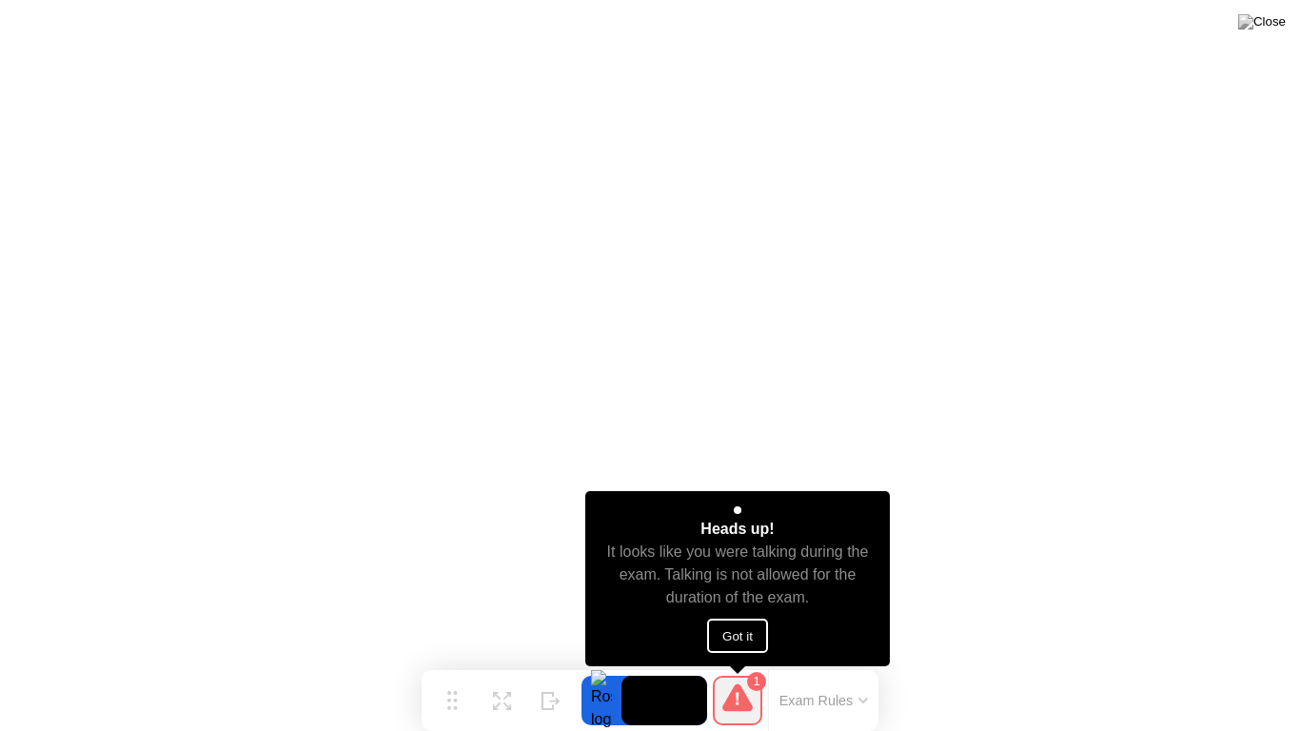
click at [740, 670] on icon at bounding box center [737, 697] width 30 height 28
click at [754, 670] on div "1" at bounding box center [737, 700] width 49 height 49
click at [737, 634] on button "Got it" at bounding box center [737, 636] width 61 height 34
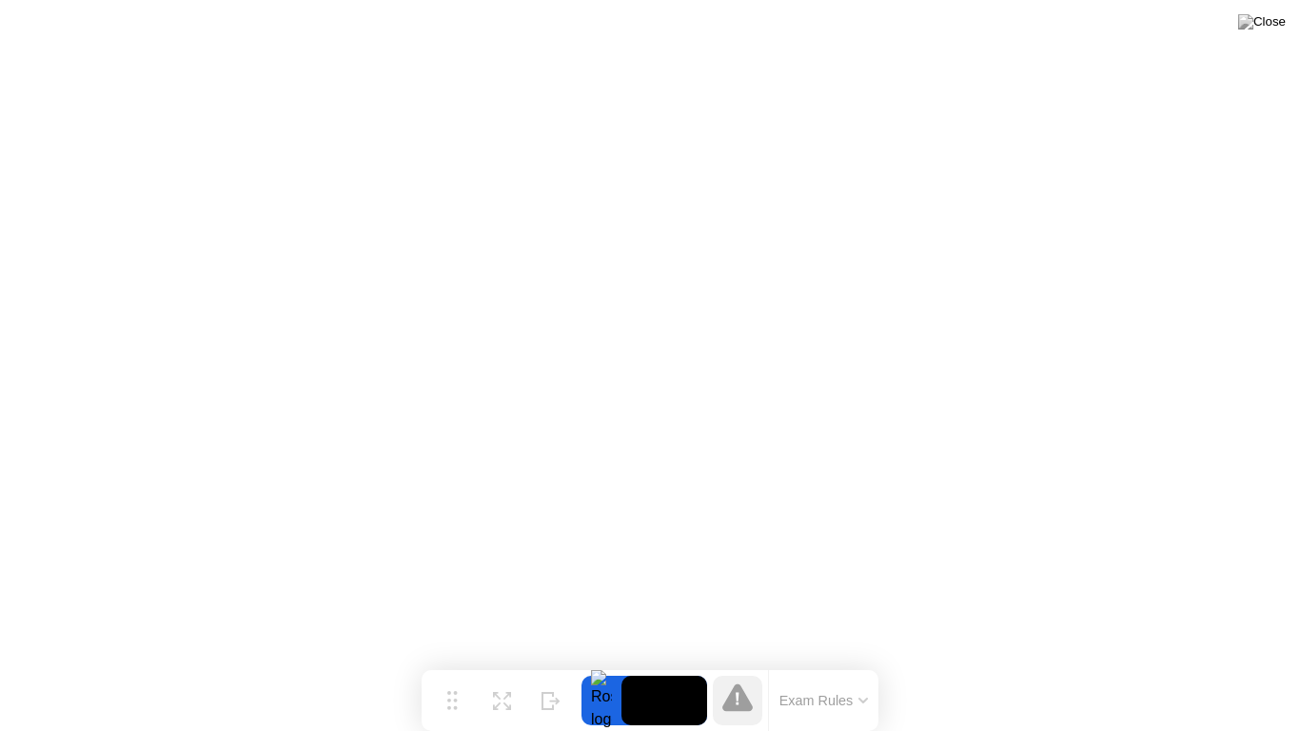
click at [794, 670] on button "Exam Rules" at bounding box center [824, 700] width 101 height 17
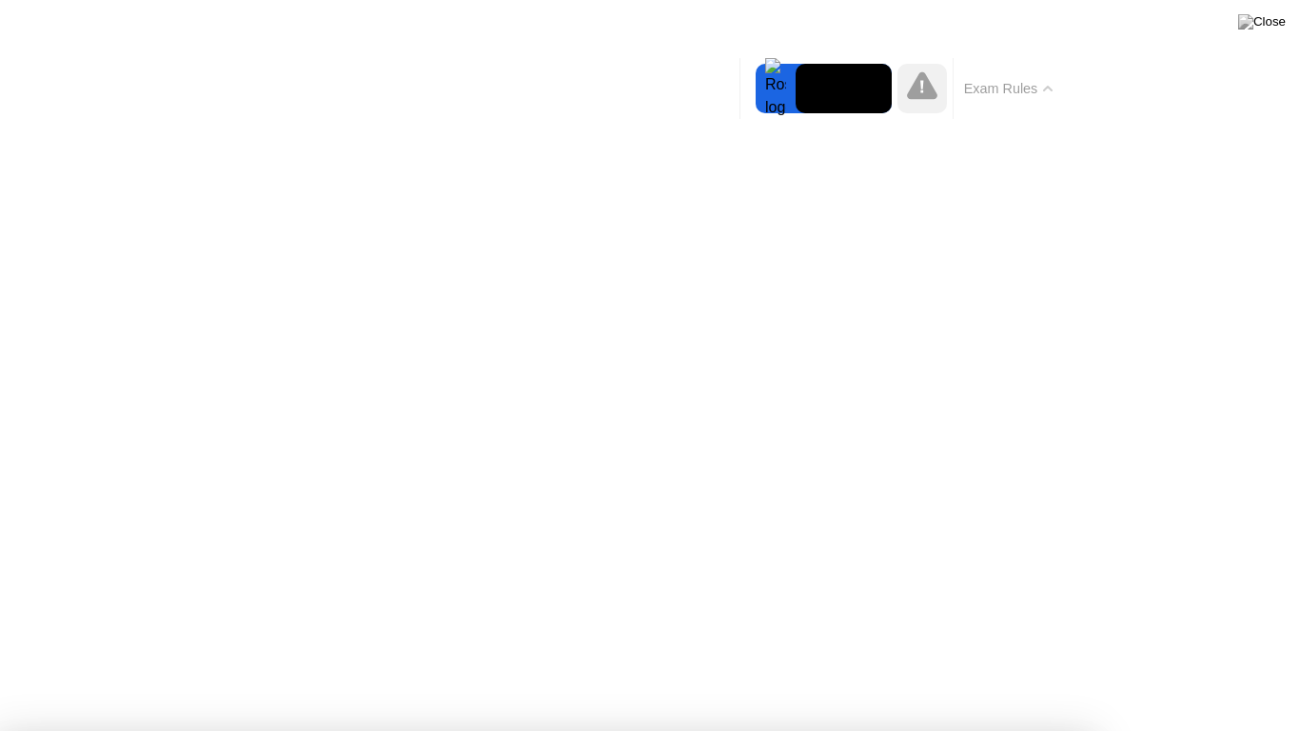
click at [1035, 88] on button "Exam Rules" at bounding box center [1008, 88] width 101 height 17
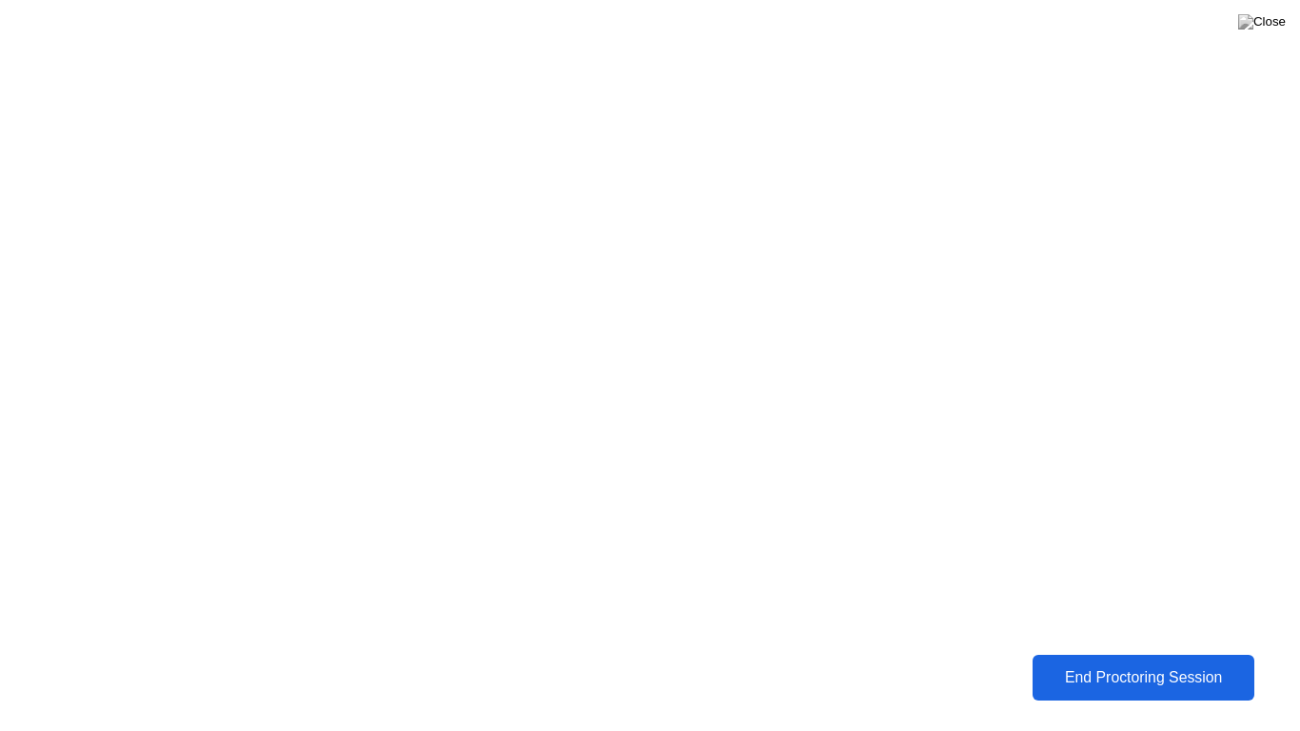
click at [1189, 670] on div "End Proctoring Session" at bounding box center [1143, 677] width 210 height 17
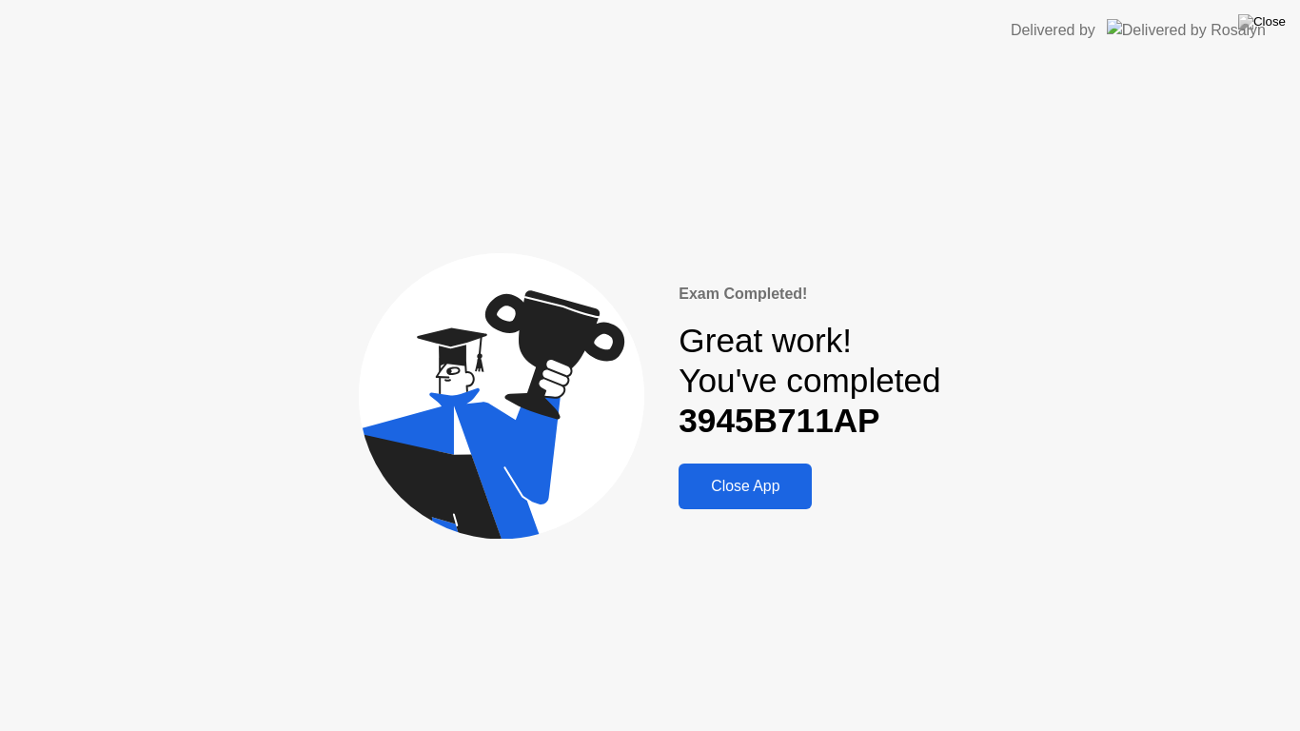
click at [785, 485] on div "Close App" at bounding box center [745, 486] width 122 height 17
